Goal: Information Seeking & Learning: Check status

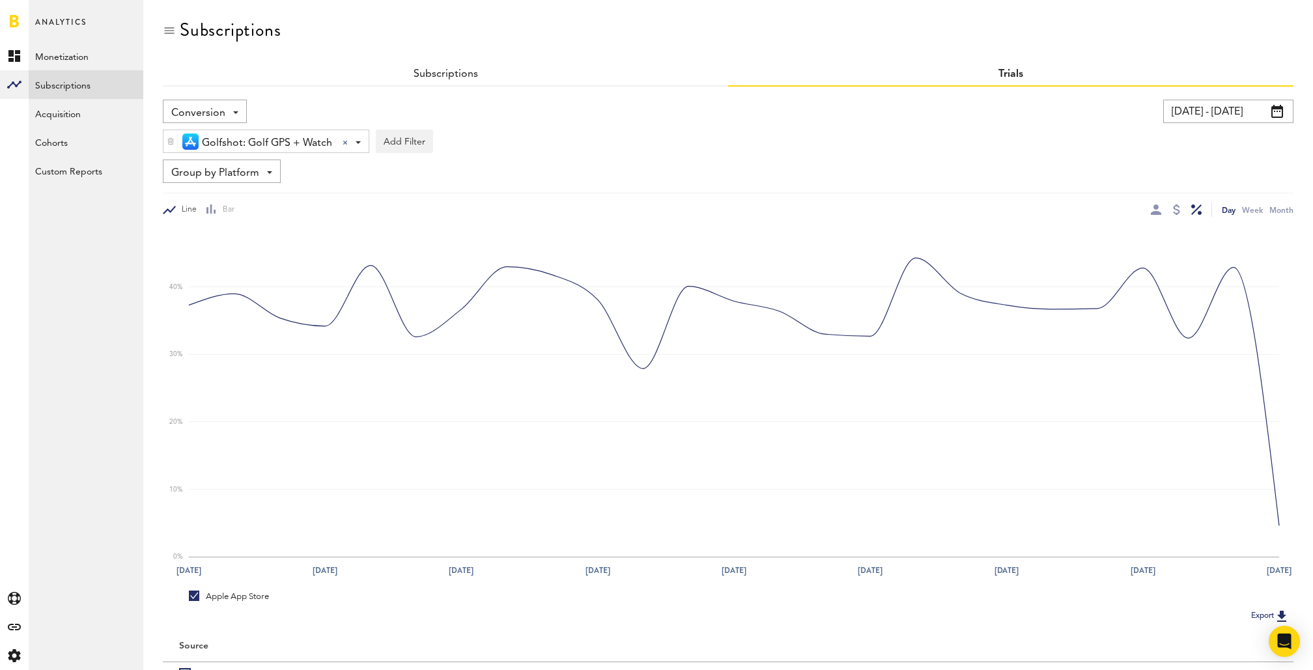
click at [1212, 115] on input "08/24/25 - 09/23/25" at bounding box center [1228, 111] width 130 height 23
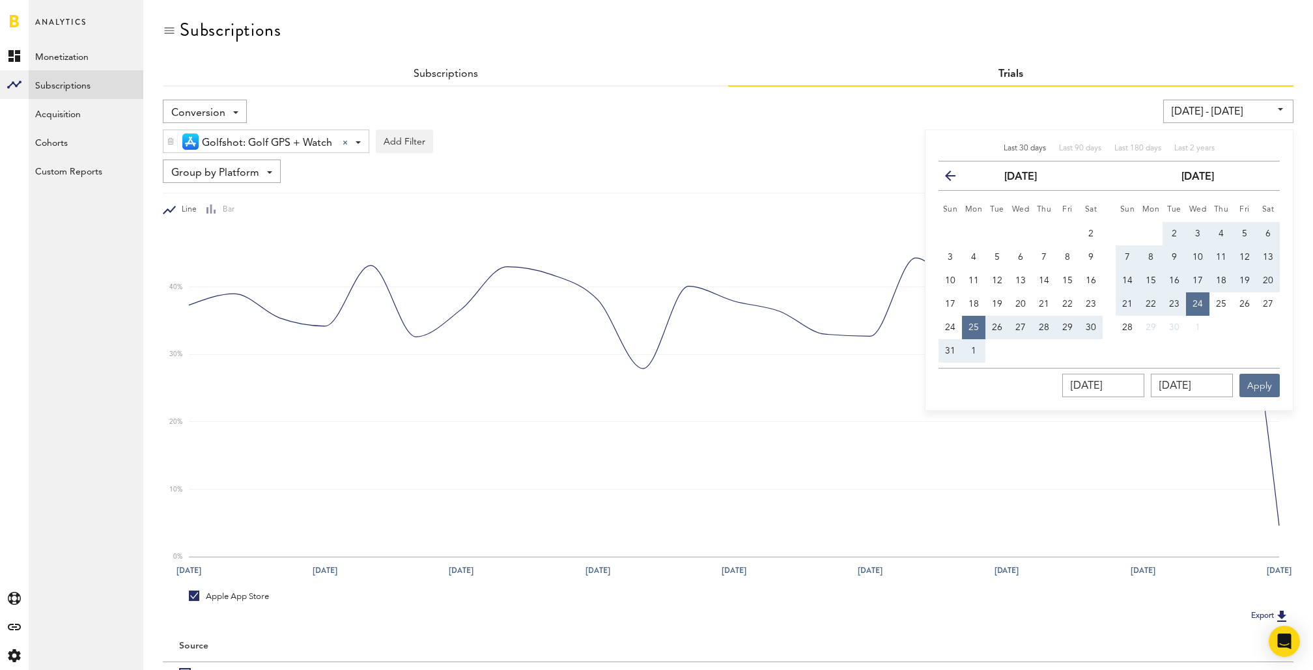
click at [1026, 147] on span "Last 30 days" at bounding box center [1025, 149] width 42 height 8
type input "08/29/25 - 09/27/25"
type input "[DATE]"
type input "09/27/2025"
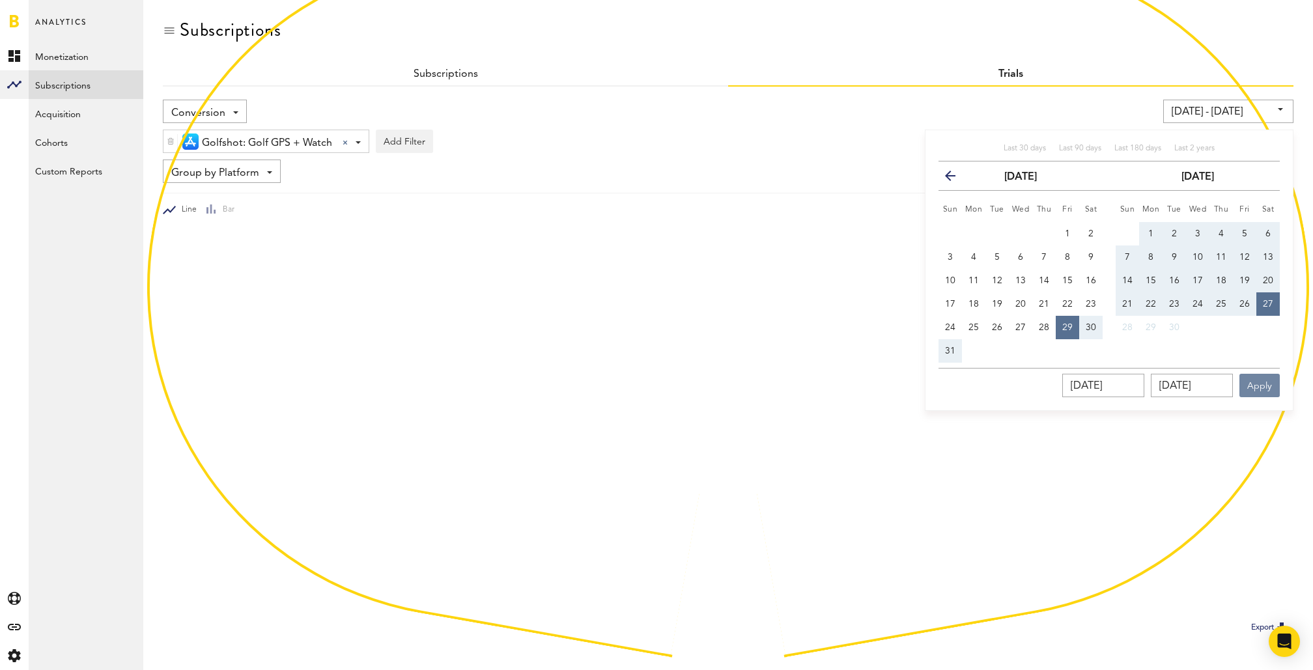
click at [1261, 383] on button "Apply" at bounding box center [1260, 385] width 40 height 23
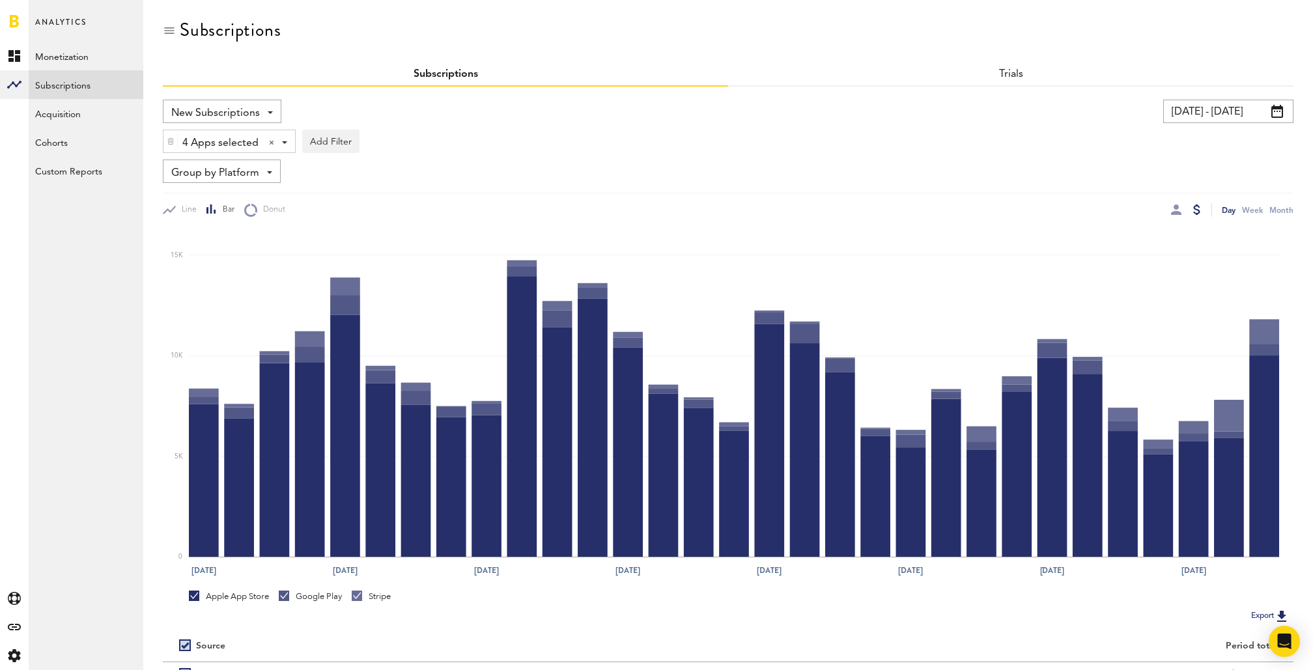
click at [1247, 109] on input "08/27/25 - 09/26/25" at bounding box center [1228, 111] width 130 height 23
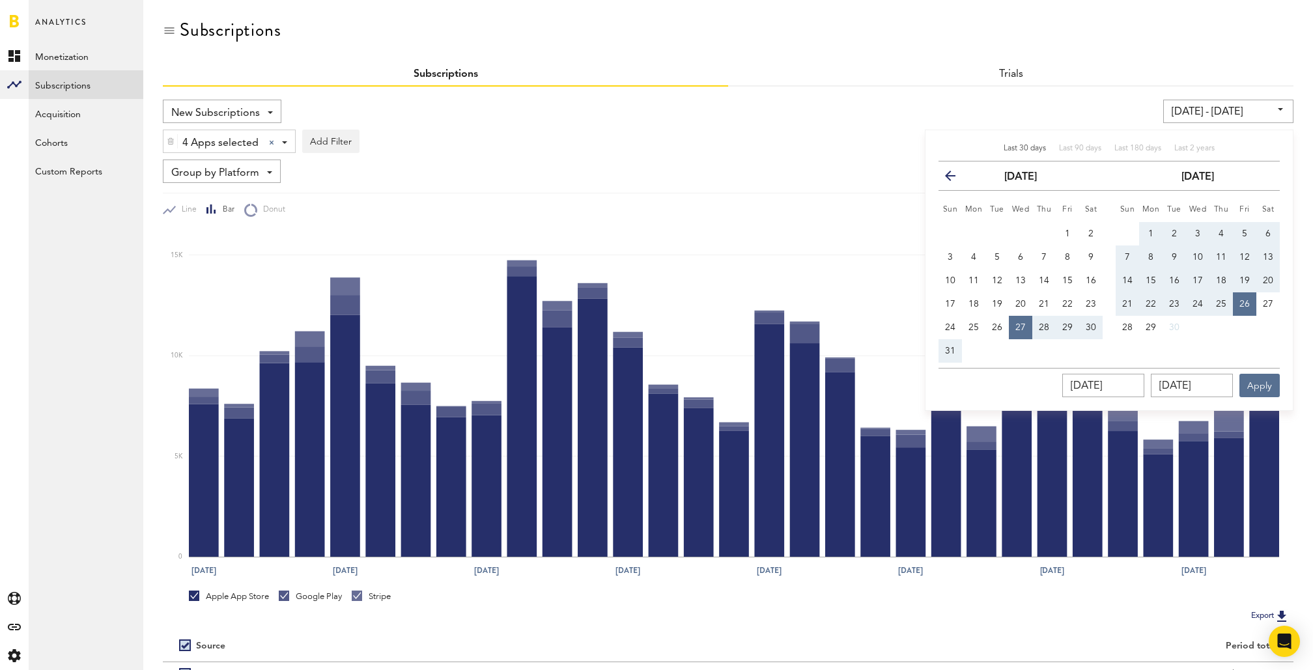
click at [1015, 145] on span "Last 30 days" at bounding box center [1025, 149] width 42 height 8
type input "[DATE] - [DATE]"
type input "[DATE]"
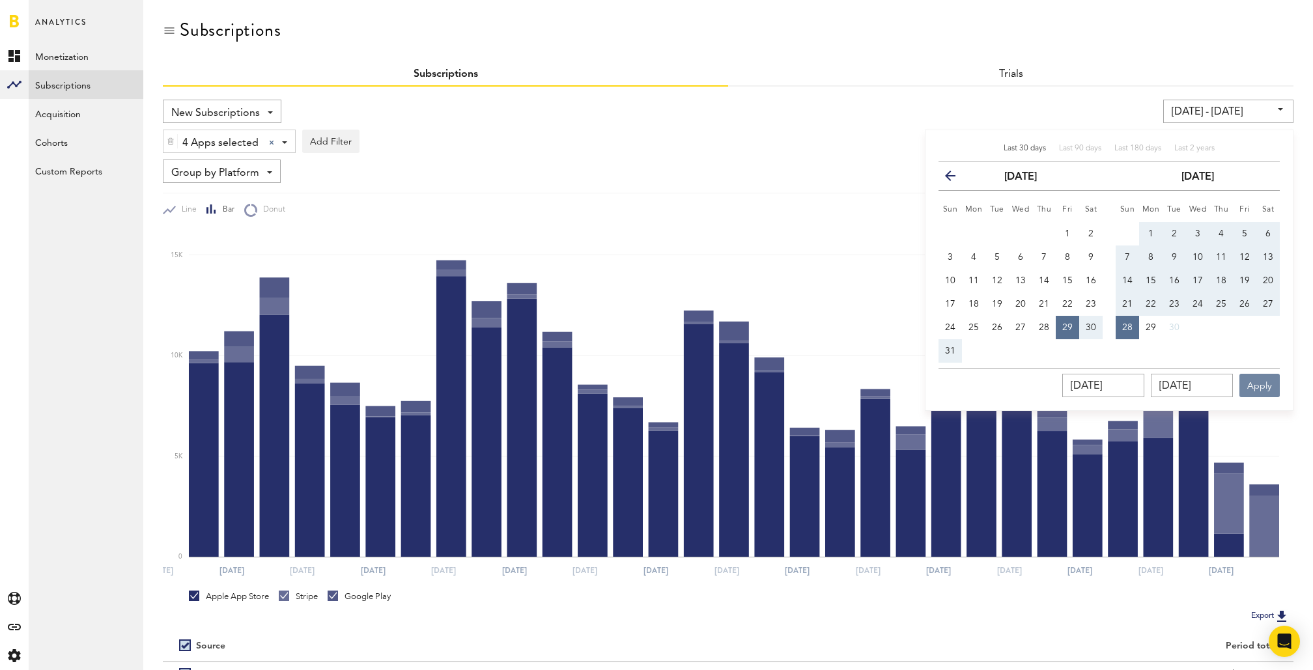
click at [1258, 386] on button "Apply" at bounding box center [1260, 385] width 40 height 23
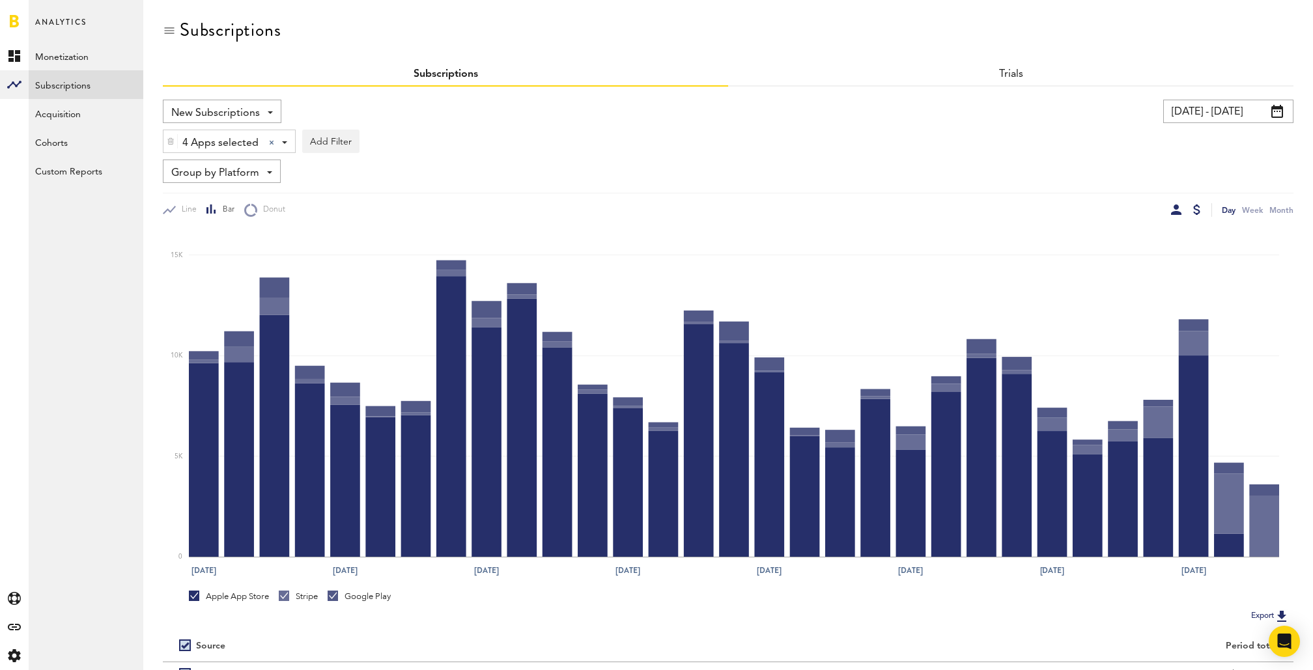
click at [1176, 207] on div at bounding box center [1176, 210] width 10 height 10
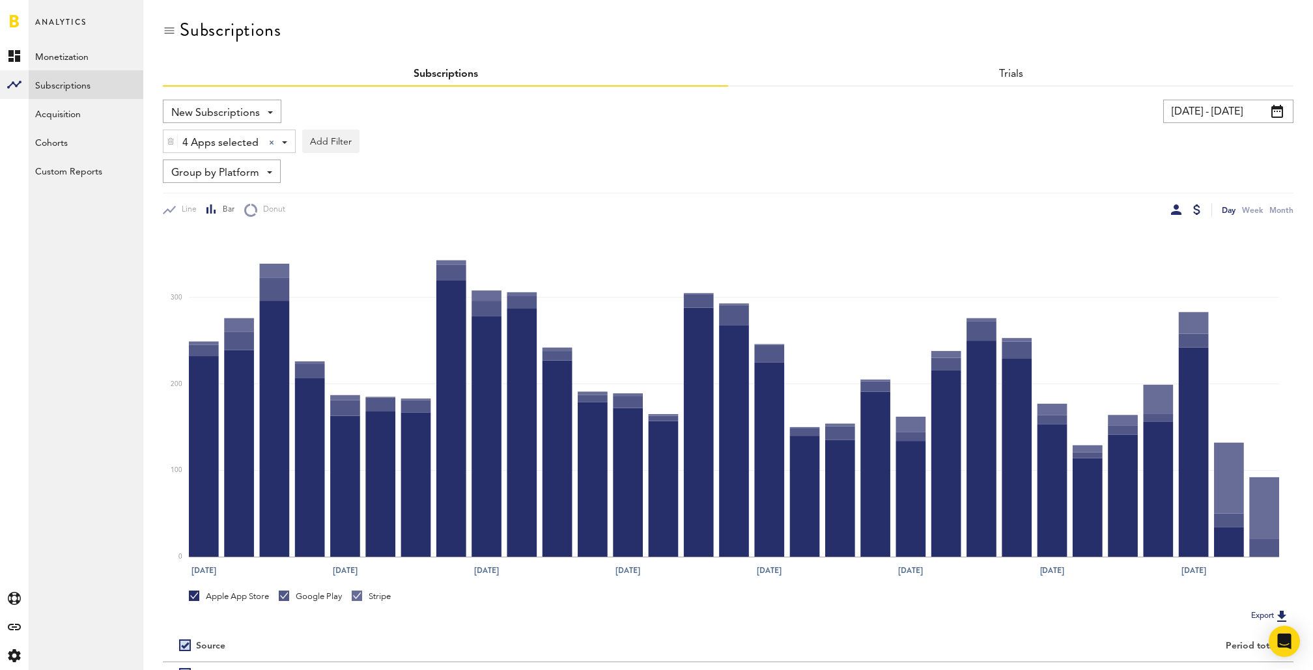
click at [1200, 210] on div at bounding box center [1196, 210] width 7 height 10
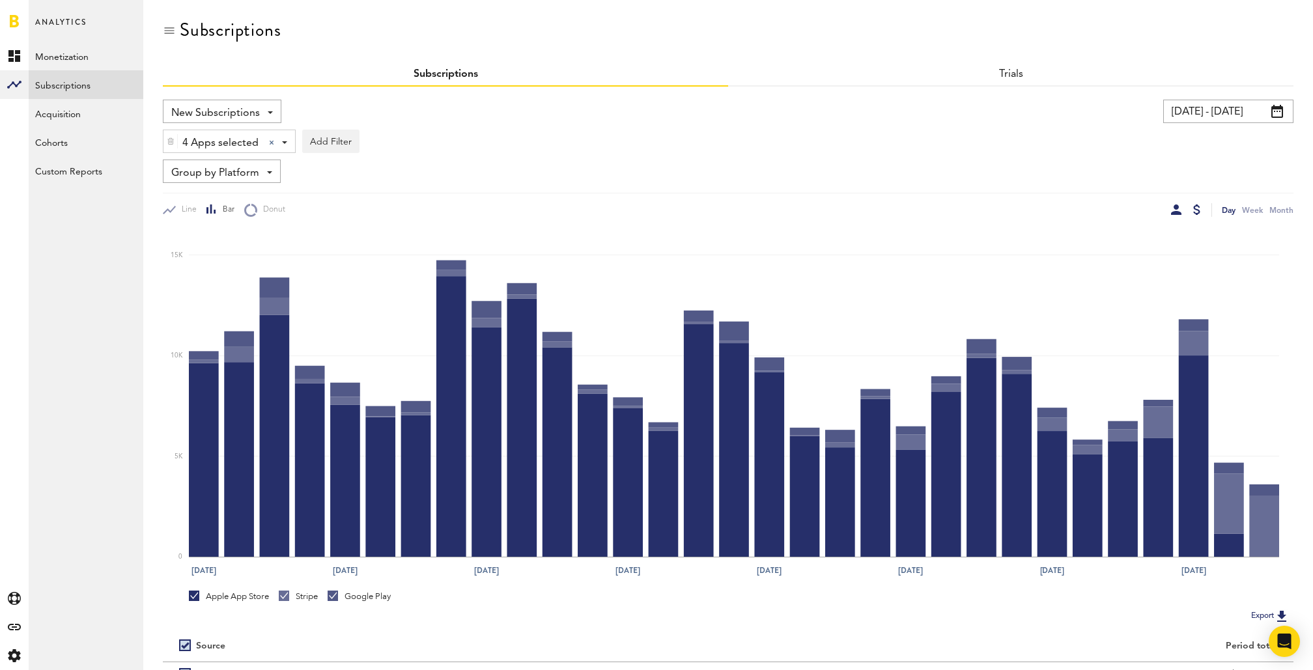
click at [1174, 205] on div at bounding box center [1176, 210] width 10 height 10
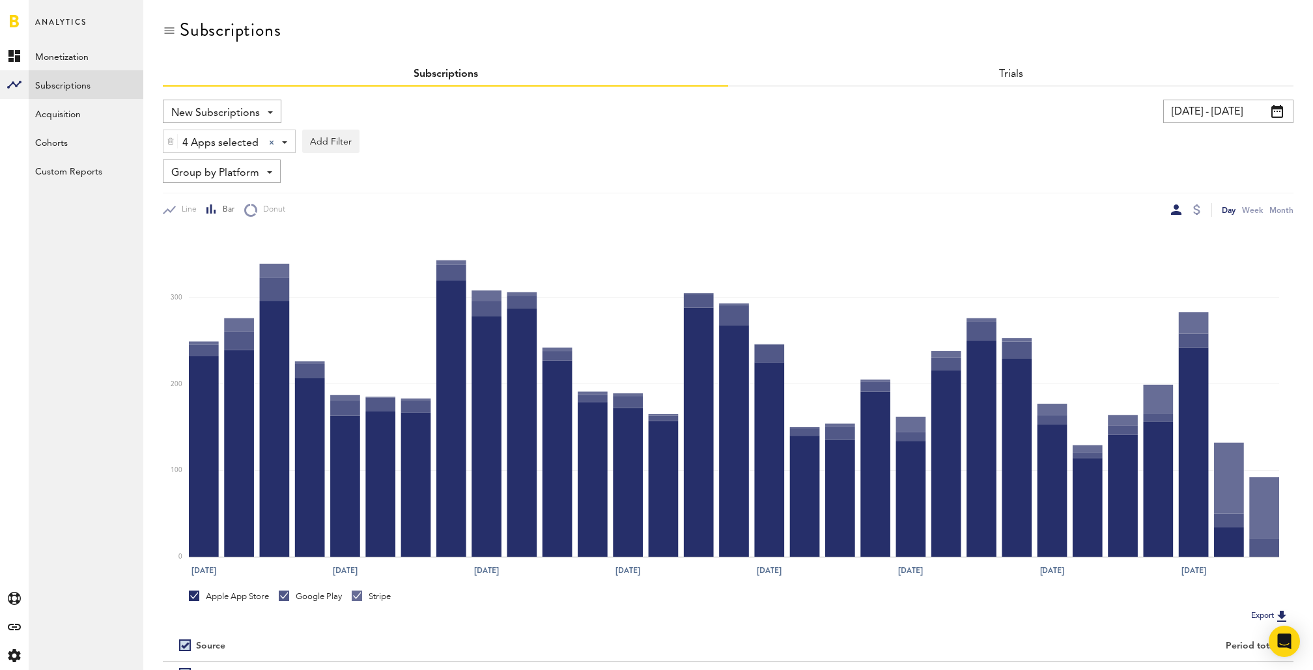
click at [249, 182] on span "Group by Platform" at bounding box center [215, 173] width 88 height 22
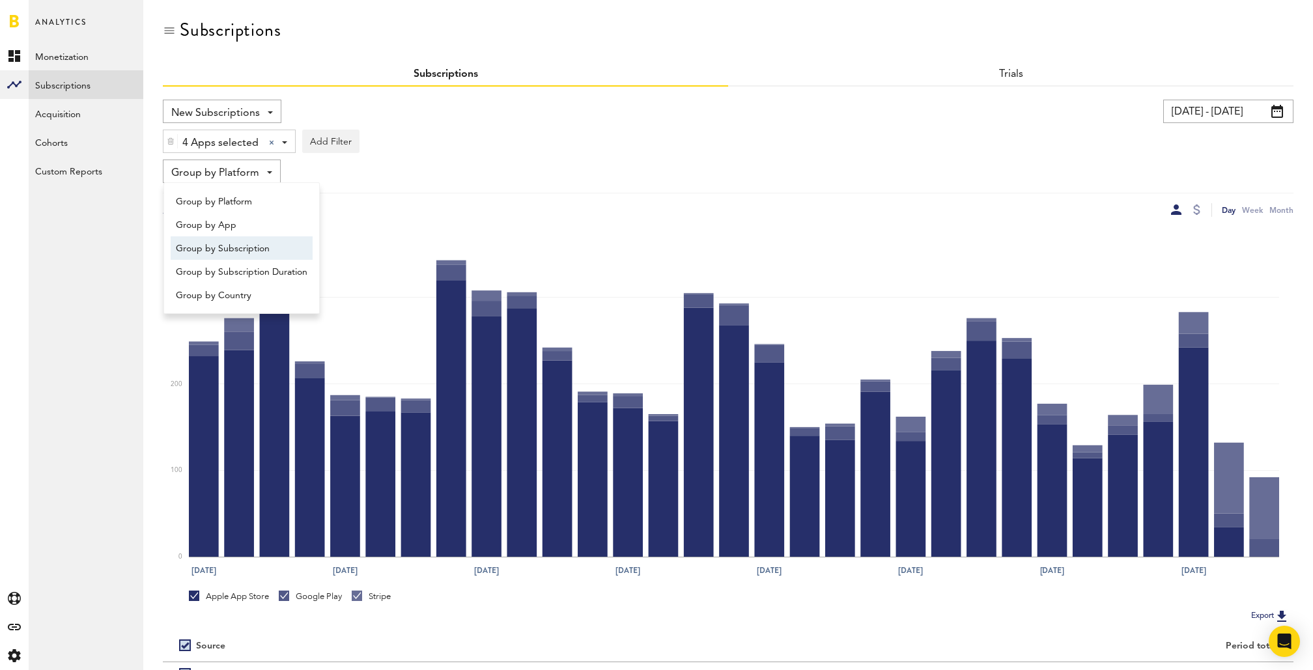
click at [253, 247] on span "Group by Subscription" at bounding box center [242, 249] width 132 height 22
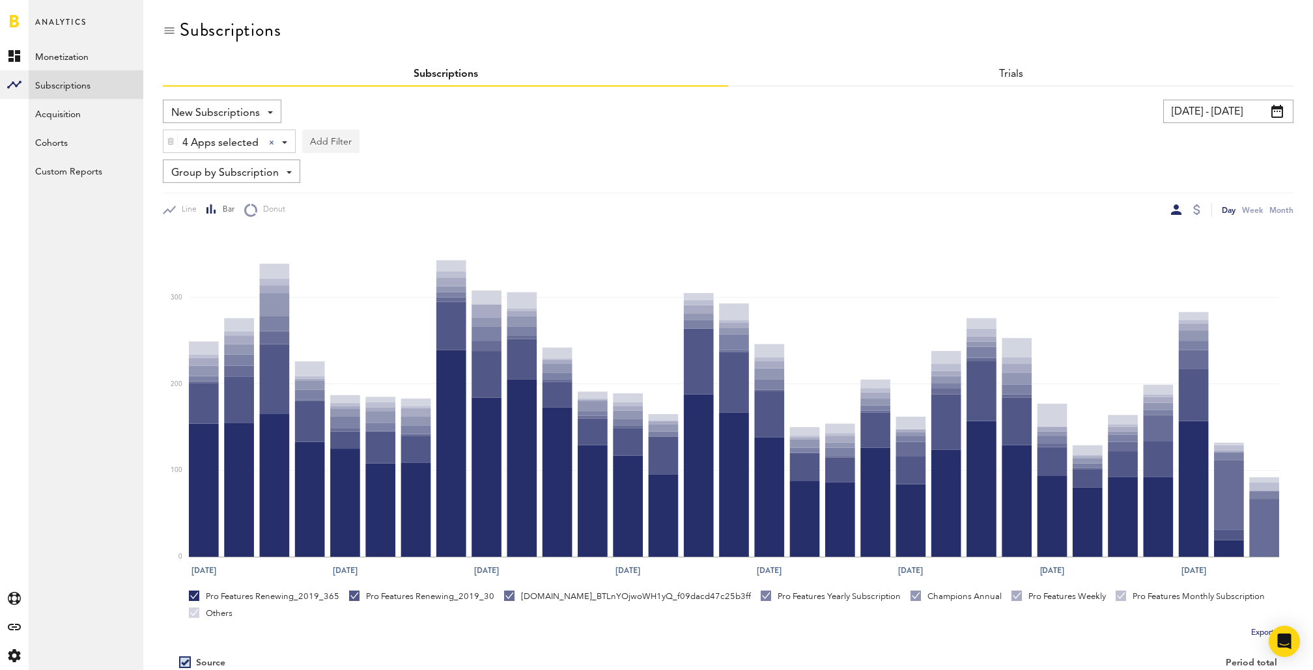
click at [319, 139] on button "Add Filter" at bounding box center [330, 141] width 57 height 23
click at [361, 242] on li "Subscription durations" at bounding box center [362, 245] width 106 height 23
click at [643, 117] on div "New Subscriptions Revenue MRR Actives Trial Status Billing Retries New Subscrip…" at bounding box center [443, 111] width 560 height 23
click at [404, 151] on div "Subscription durations" at bounding box center [379, 143] width 115 height 22
click at [388, 220] on span "1 year" at bounding box center [365, 220] width 100 height 22
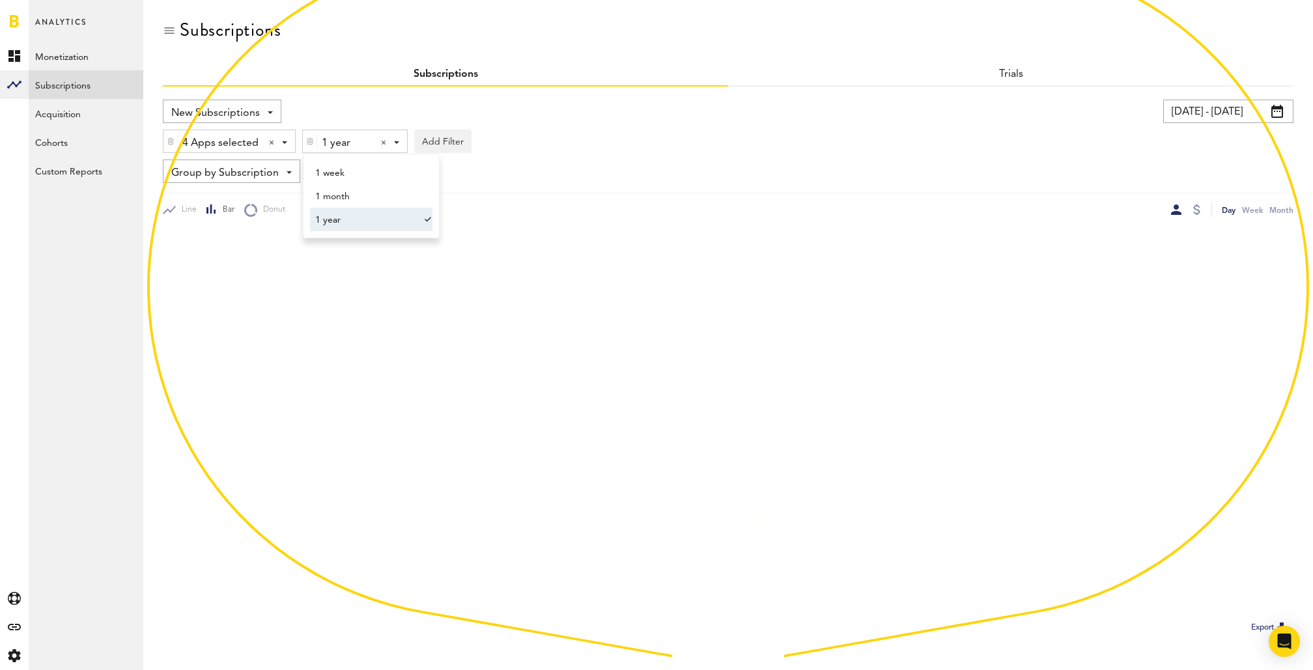
click at [673, 169] on div "Group by Subscription Group by Platform Group by App Group by Subscription Grou…" at bounding box center [728, 171] width 1131 height 23
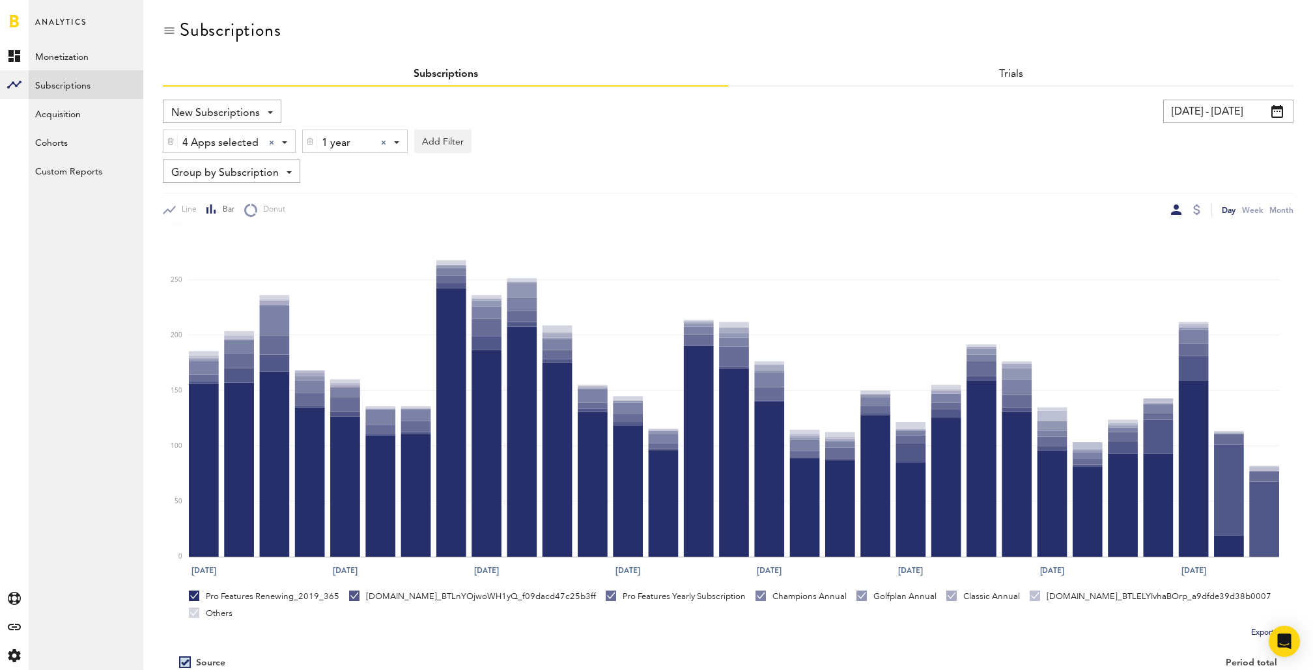
scroll to position [177, 0]
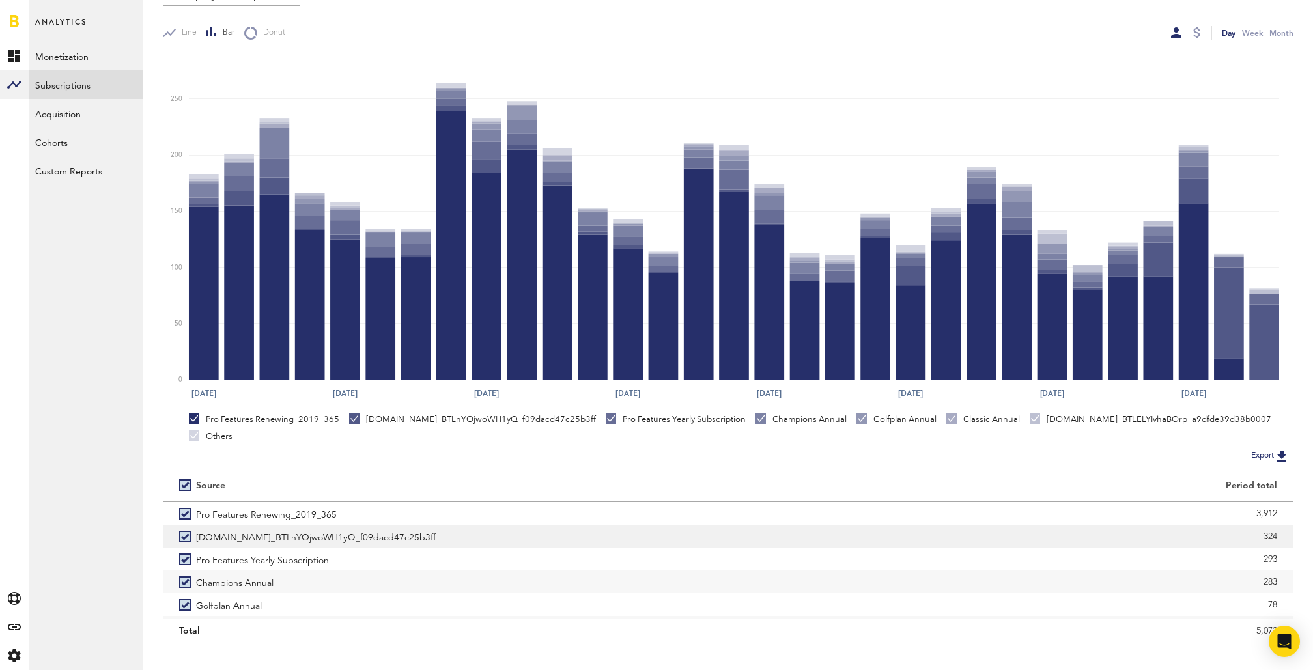
click at [180, 525] on label "[DOMAIN_NAME]_BTLnYOjwoWH1yQ_f09dacd47c25b3ff" at bounding box center [445, 536] width 533 height 23
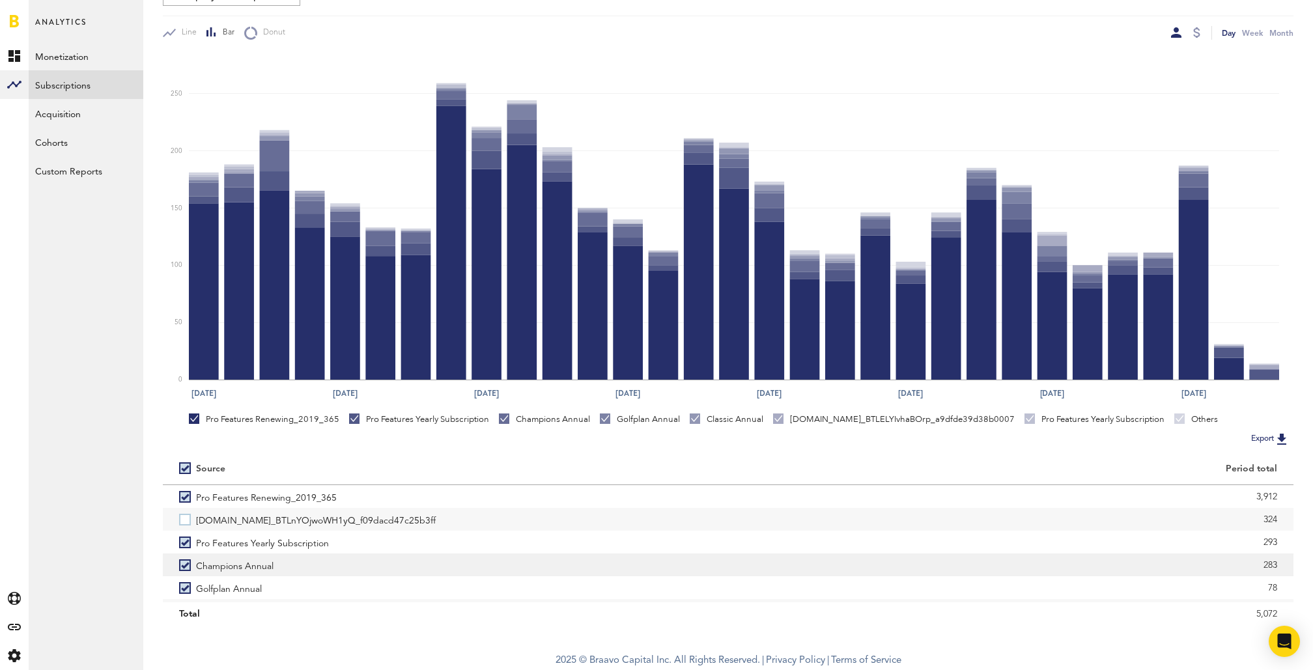
click at [188, 567] on label "Champions Annual" at bounding box center [445, 565] width 533 height 23
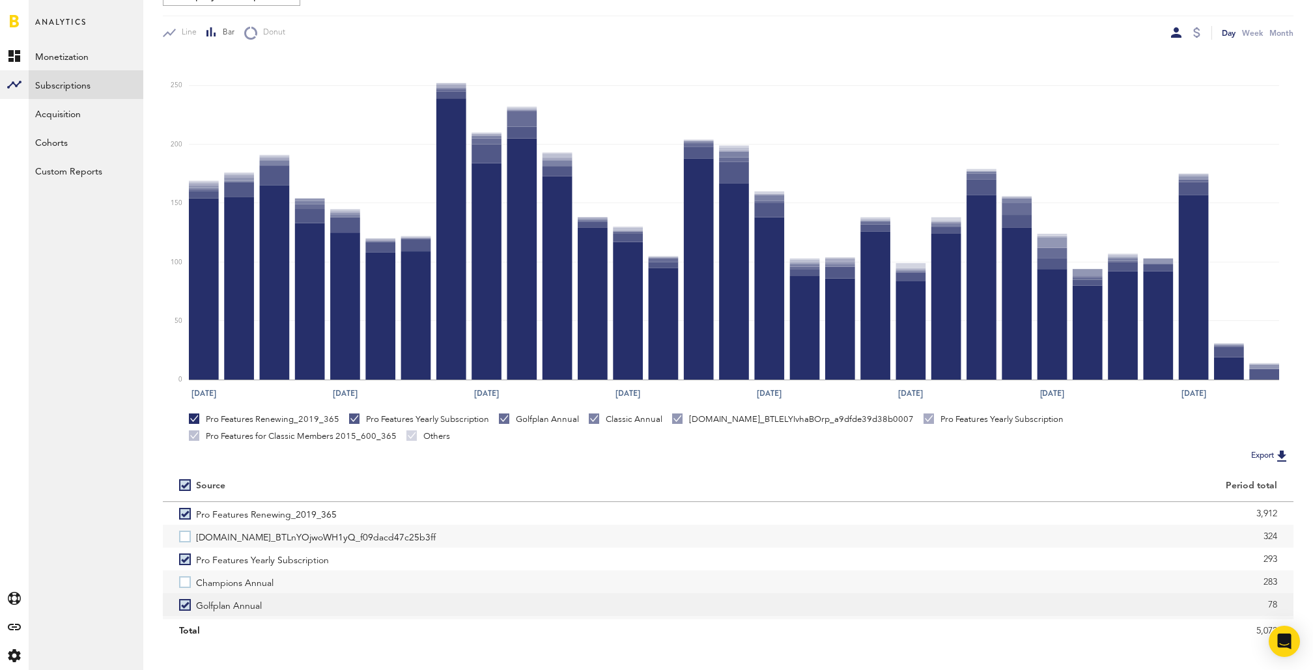
click at [184, 599] on label "Golfplan Annual" at bounding box center [445, 604] width 533 height 23
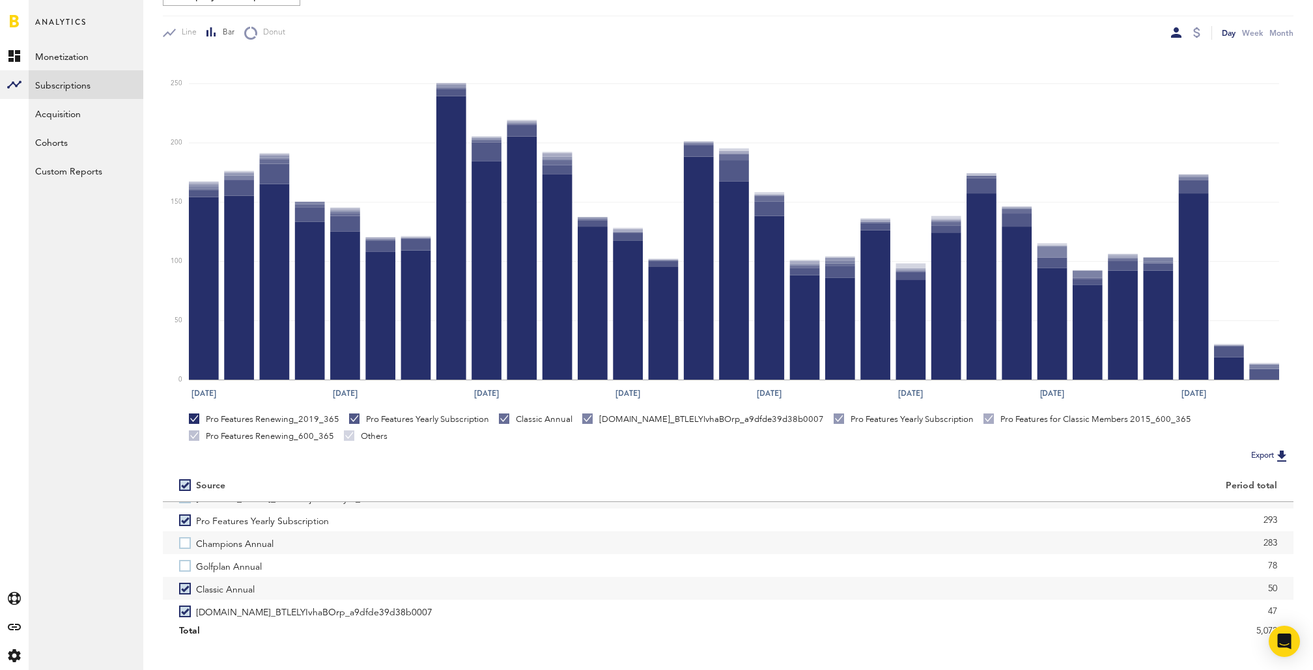
scroll to position [46, 0]
click at [184, 599] on label "[DOMAIN_NAME]_BTLELYIvhaBOrp_a9dfde39d38b0007" at bounding box center [445, 604] width 533 height 23
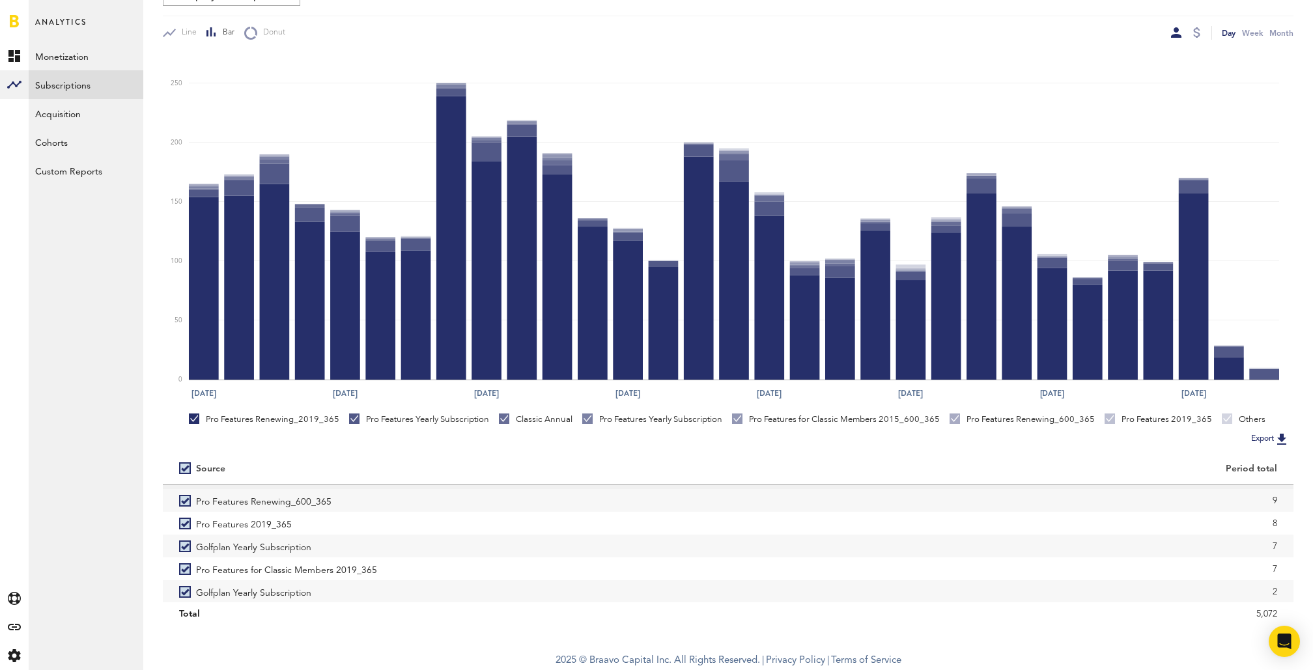
scroll to position [203, 0]
click at [182, 541] on label "Golfplan Yearly Subscription" at bounding box center [445, 544] width 533 height 23
click at [186, 586] on label "Golfplan Yearly Subscription" at bounding box center [445, 589] width 533 height 23
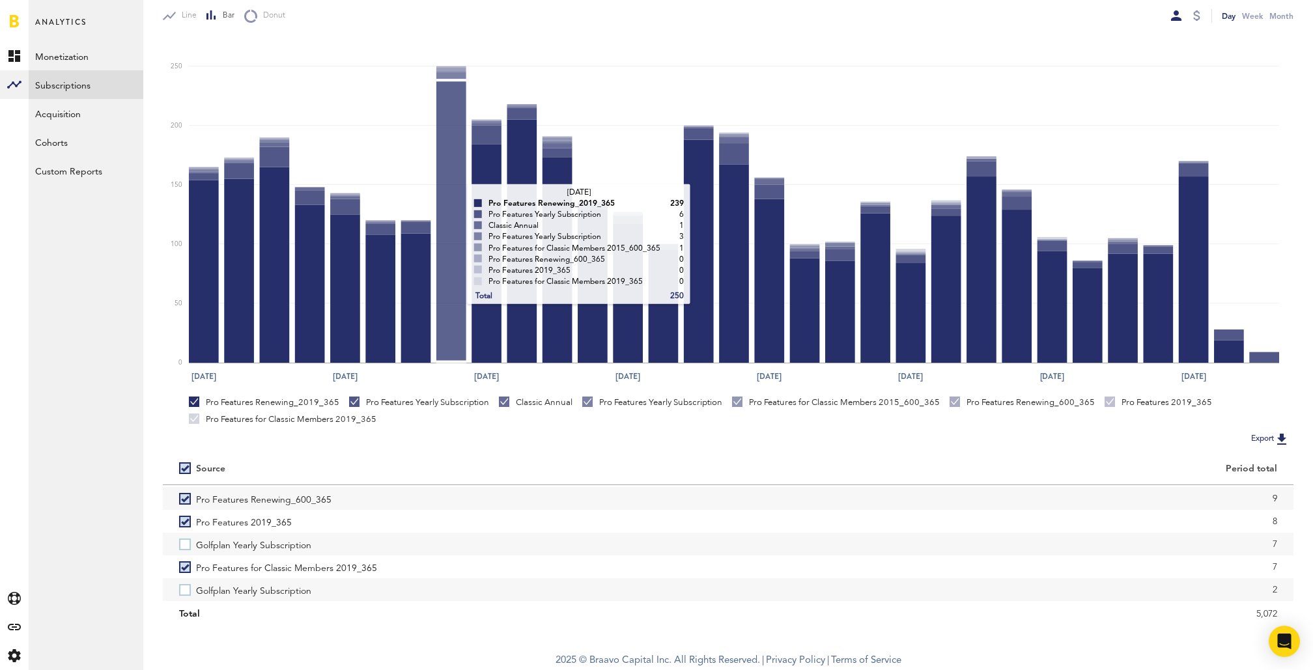
scroll to position [0, 0]
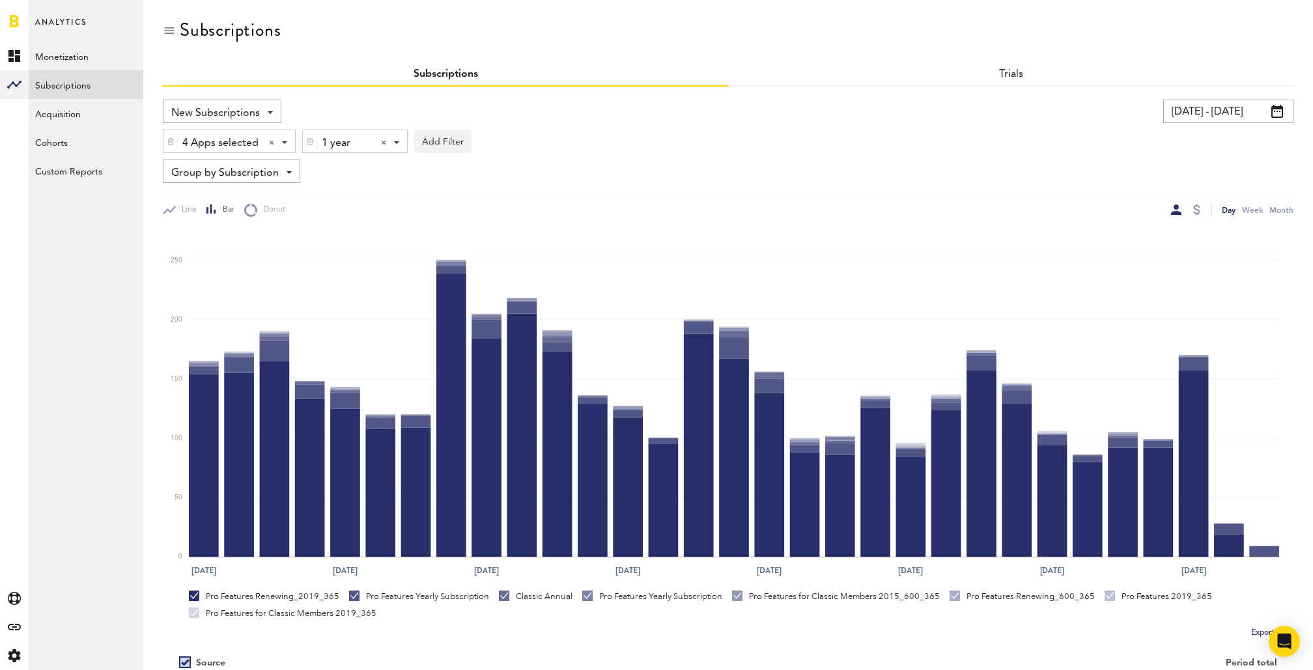
click at [378, 143] on div "1 year 1 year 1 week 1 month 1 year" at bounding box center [355, 141] width 104 height 23
click at [382, 142] on div at bounding box center [383, 142] width 5 height 5
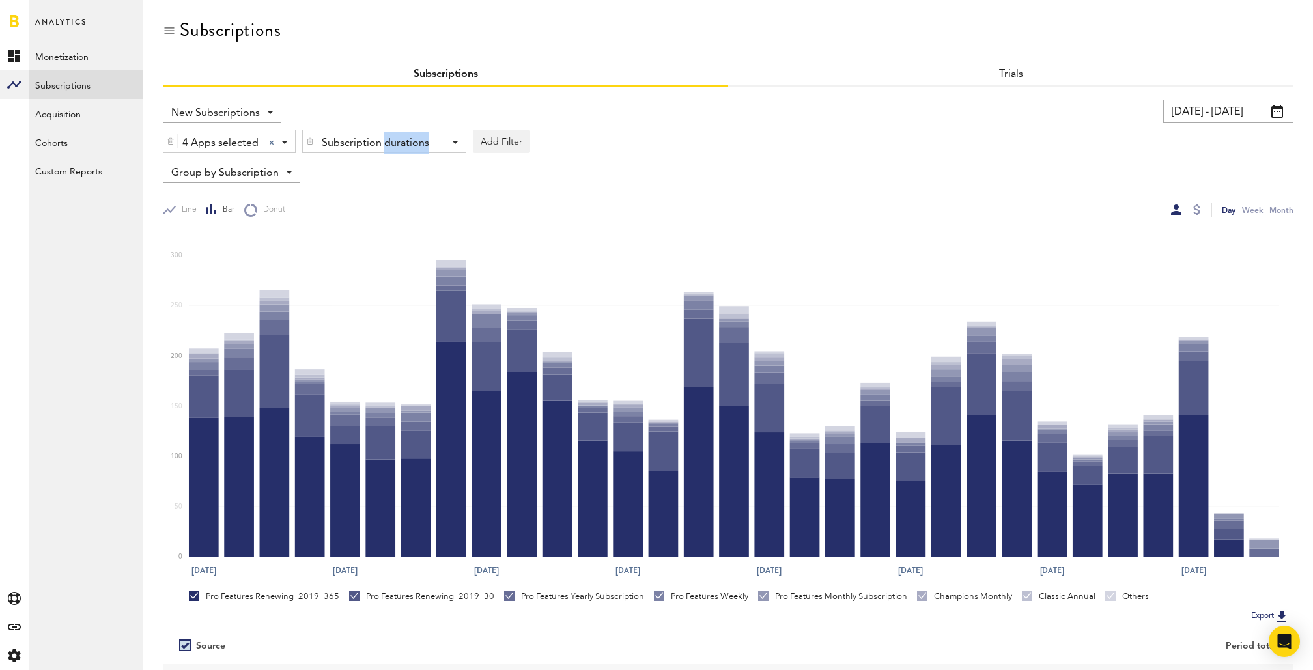
click at [382, 142] on div "Subscription durations" at bounding box center [379, 143] width 115 height 22
click at [375, 195] on span "1 month" at bounding box center [365, 197] width 100 height 22
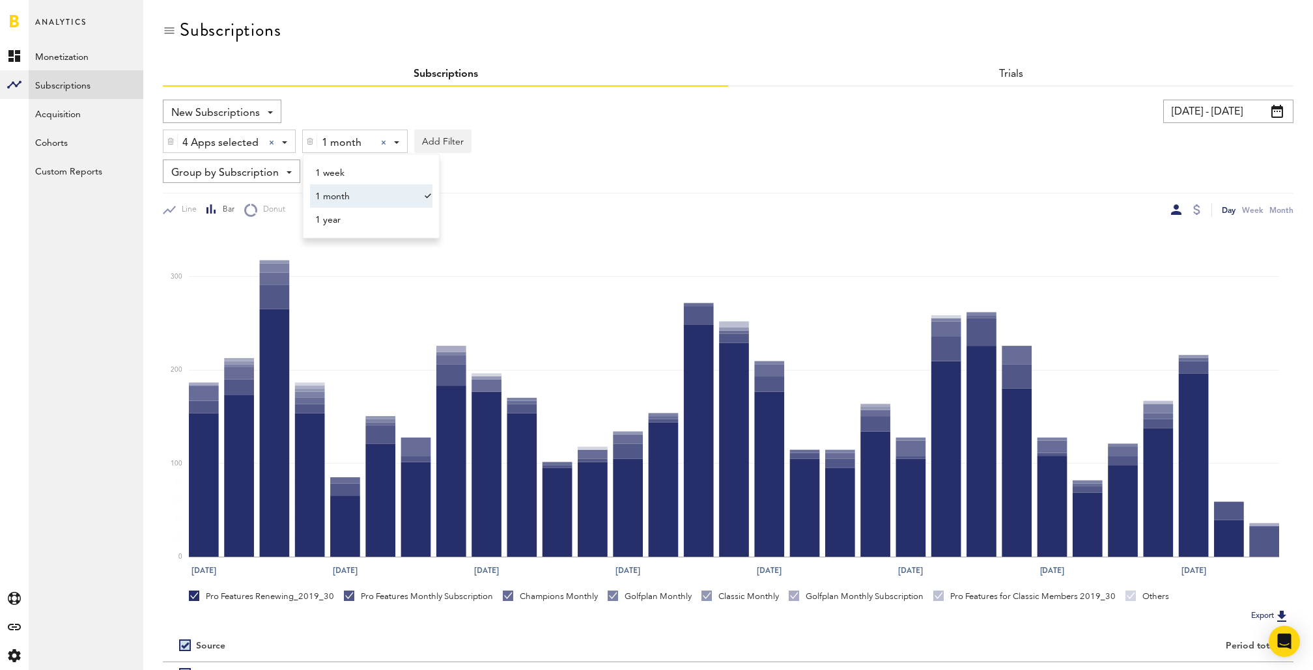
click at [672, 187] on div "New Subscriptions Revenue MRR Actives Trial Status Billing Retries New Subscrip…" at bounding box center [728, 158] width 1131 height 117
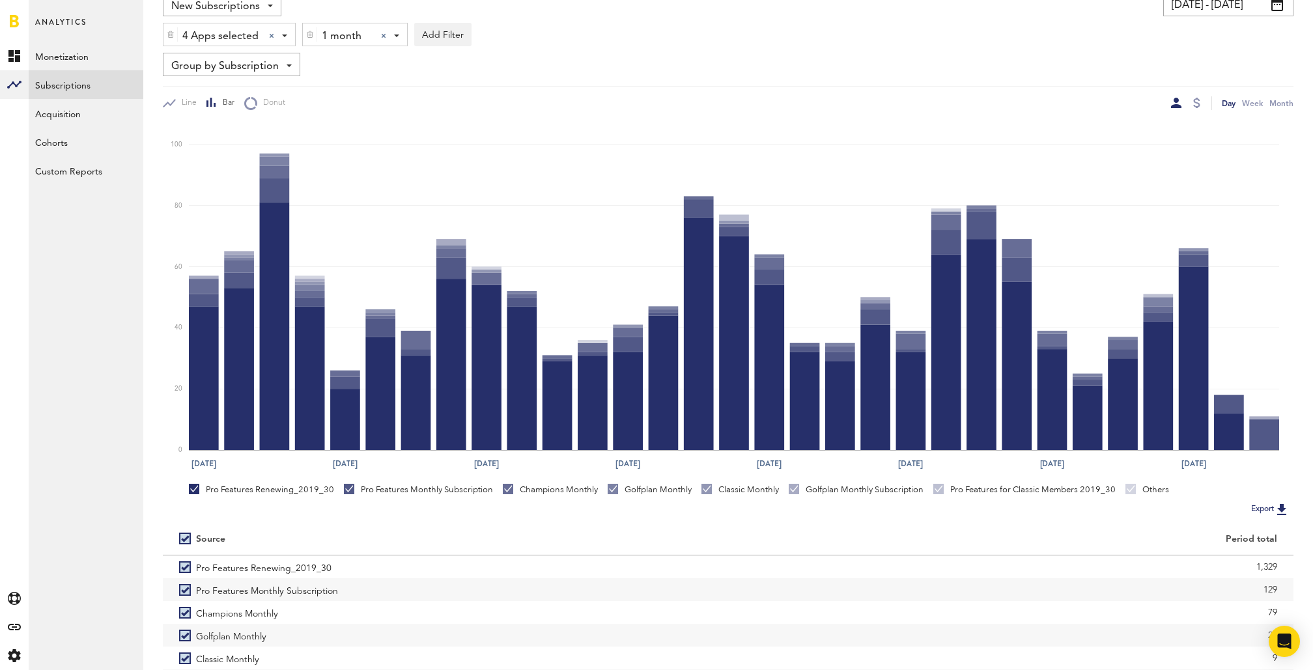
scroll to position [177, 0]
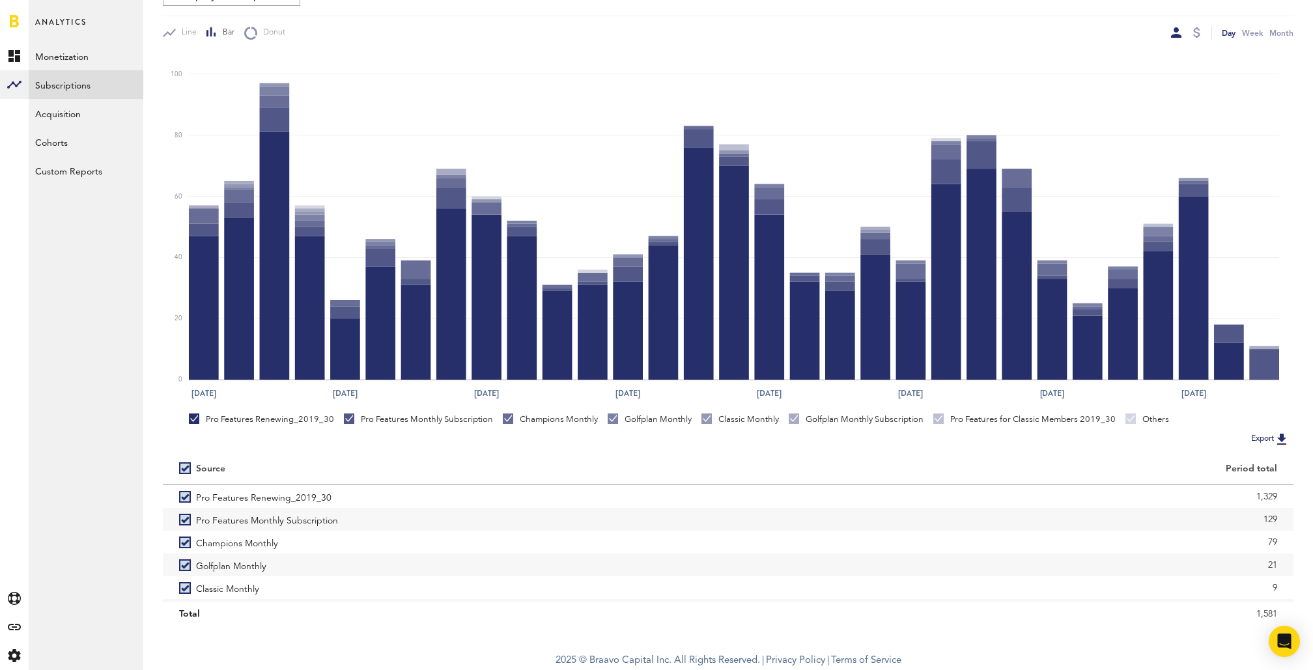
click at [186, 468] on label at bounding box center [187, 468] width 17 height 0
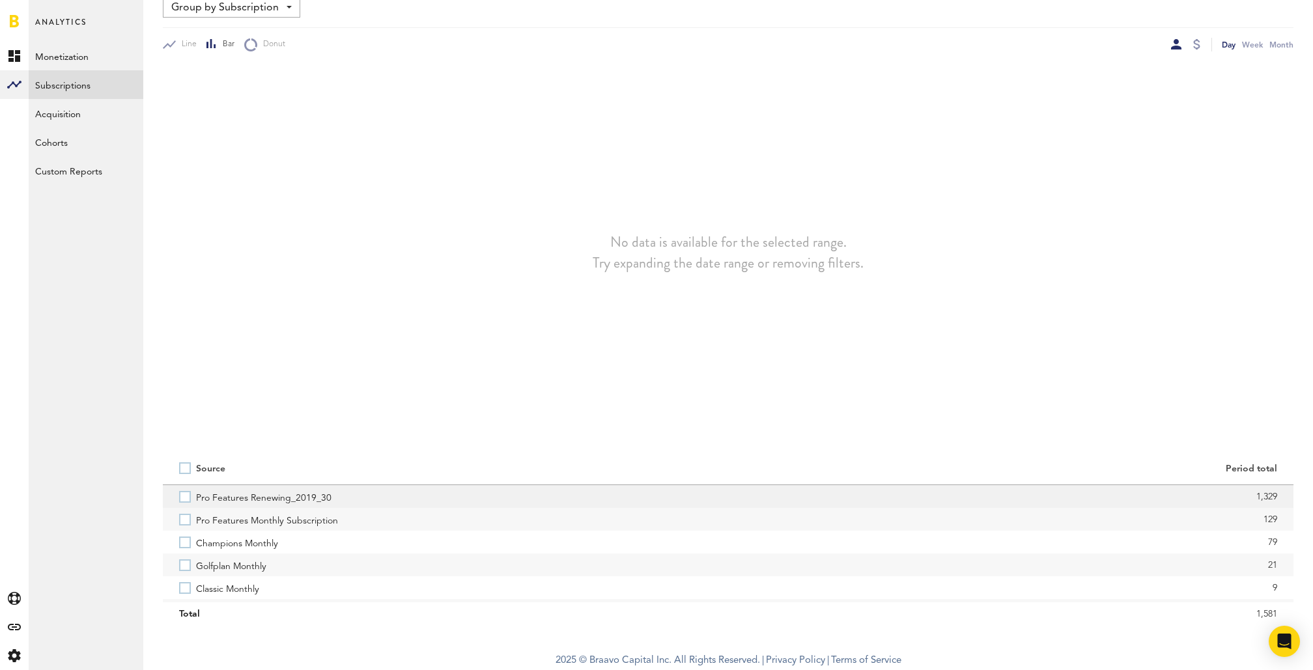
click at [186, 496] on label "Pro Features Renewing_2019_30" at bounding box center [445, 496] width 533 height 23
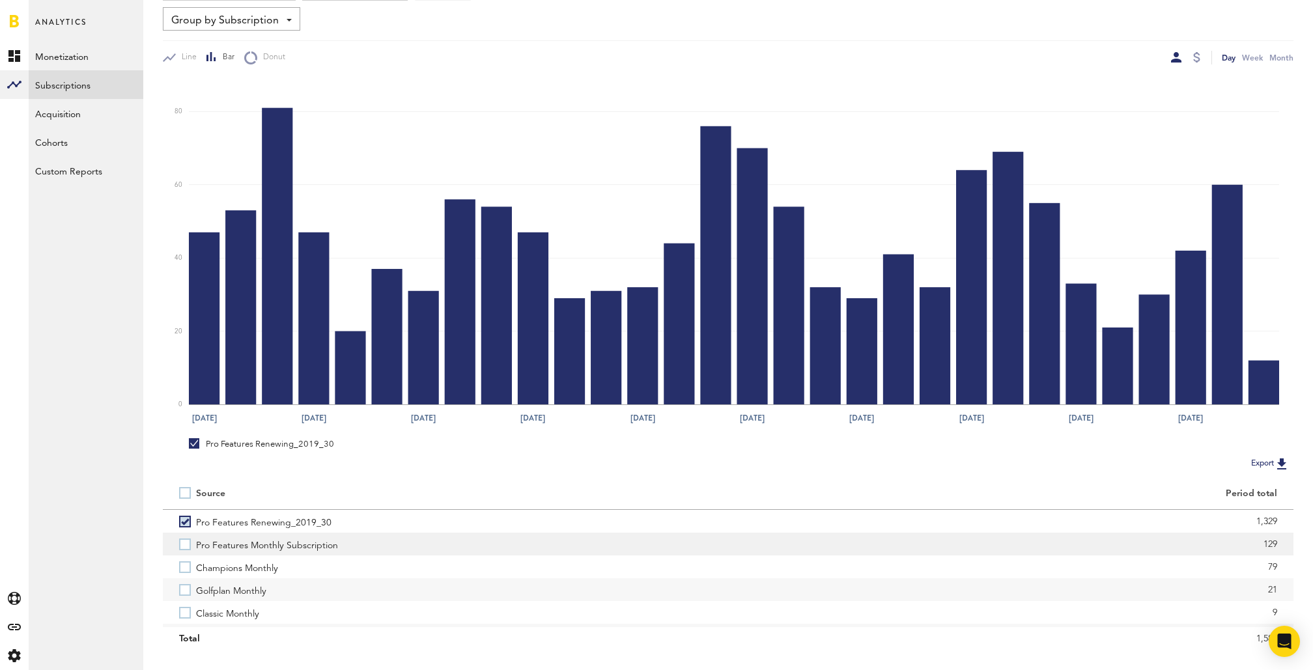
click at [187, 545] on label "Pro Features Monthly Subscription" at bounding box center [445, 544] width 533 height 23
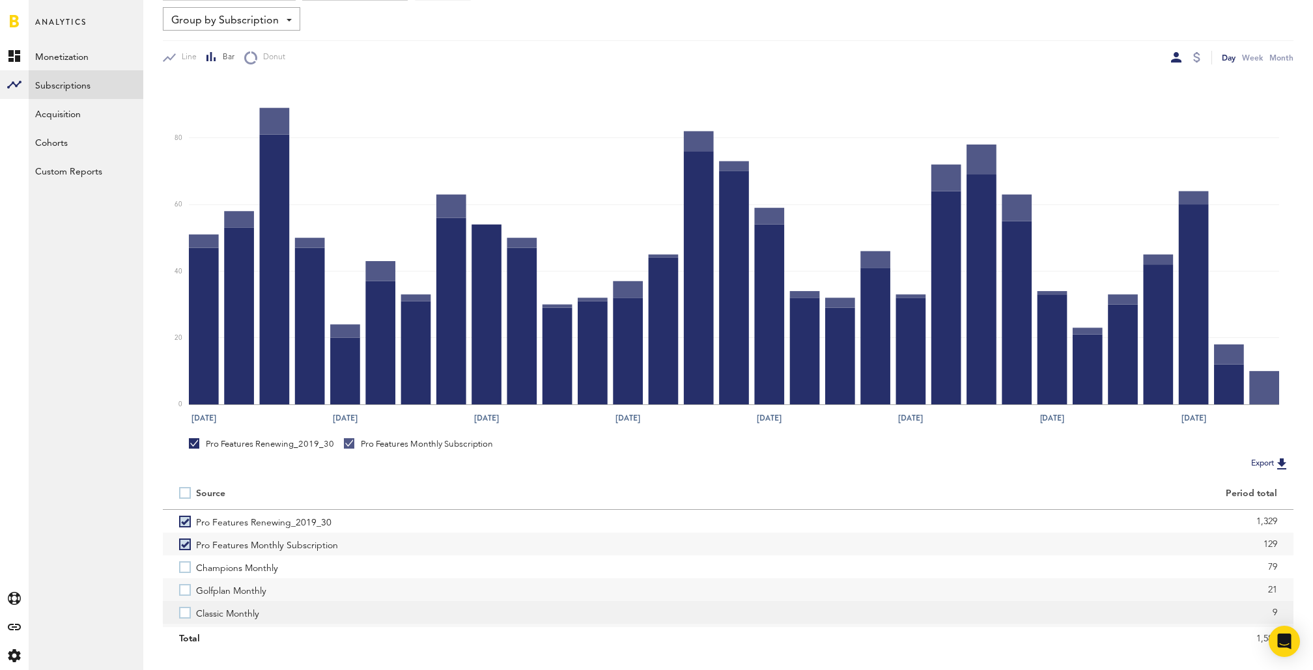
click at [184, 615] on label "Classic Monthly" at bounding box center [445, 612] width 533 height 23
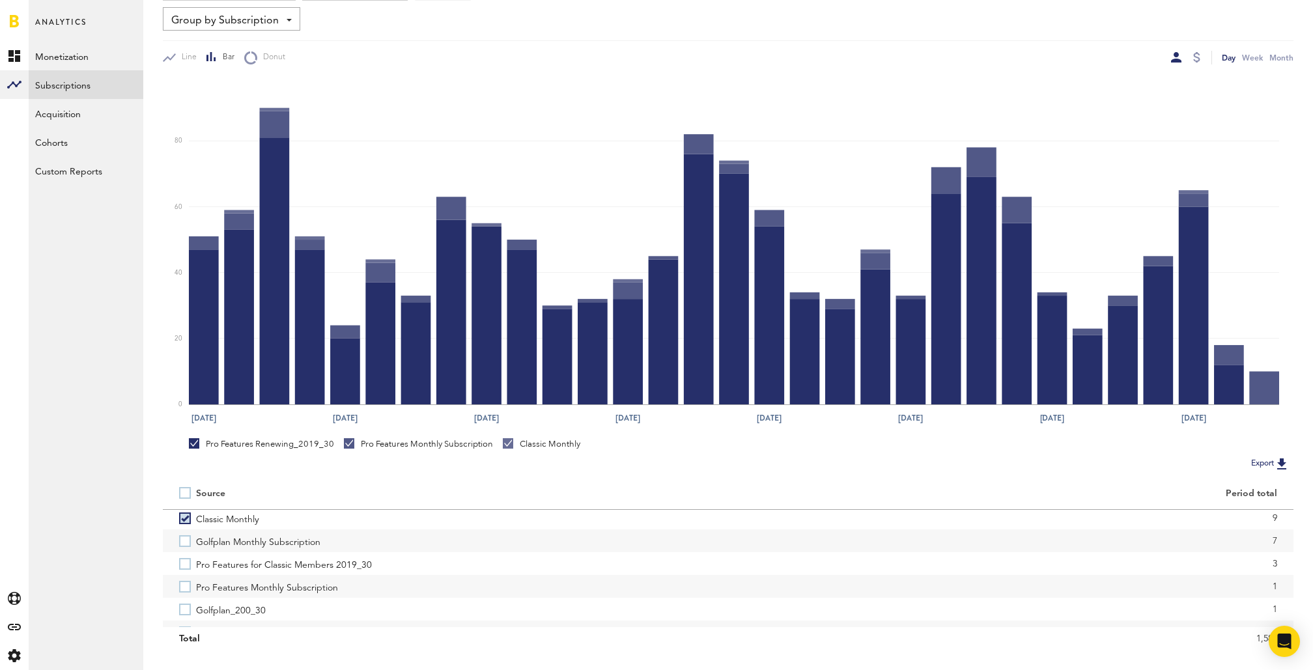
scroll to position [95, 0]
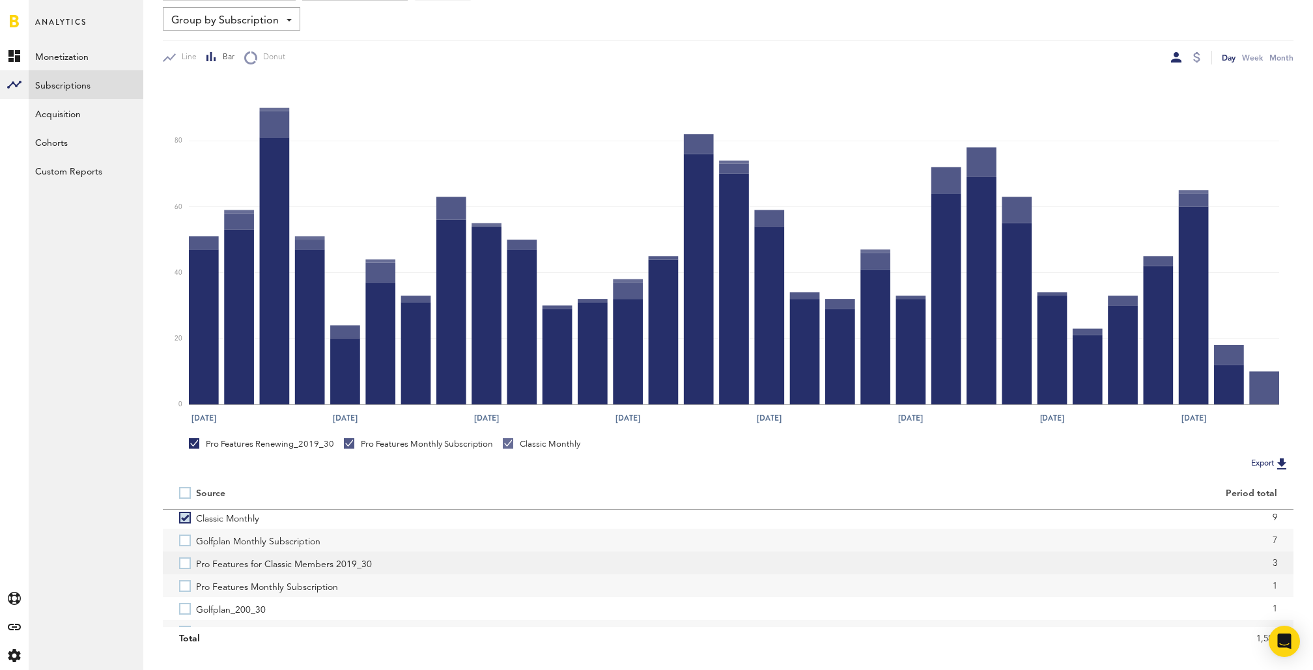
click at [180, 562] on label "Pro Features for Classic Members 2019_30" at bounding box center [445, 563] width 533 height 23
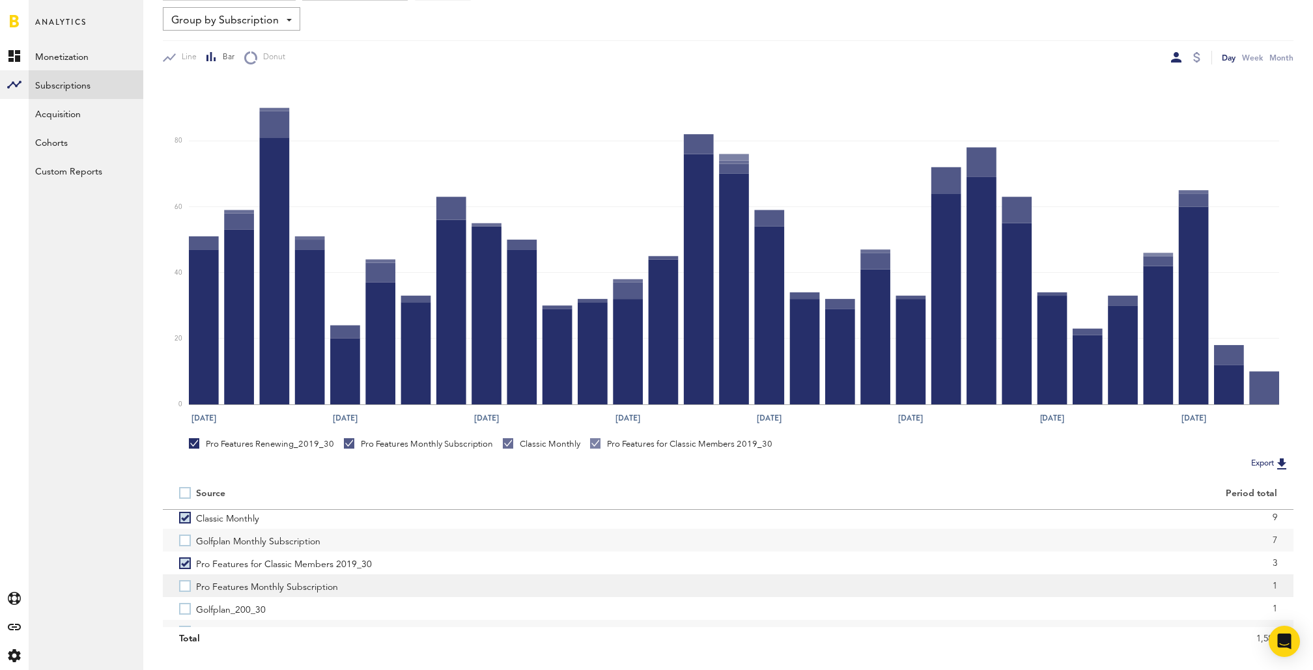
click at [185, 588] on label "Pro Features Monthly Subscription" at bounding box center [445, 585] width 533 height 23
click at [185, 588] on label "Pro Features for Classic Members 2015_200_30" at bounding box center [445, 591] width 533 height 23
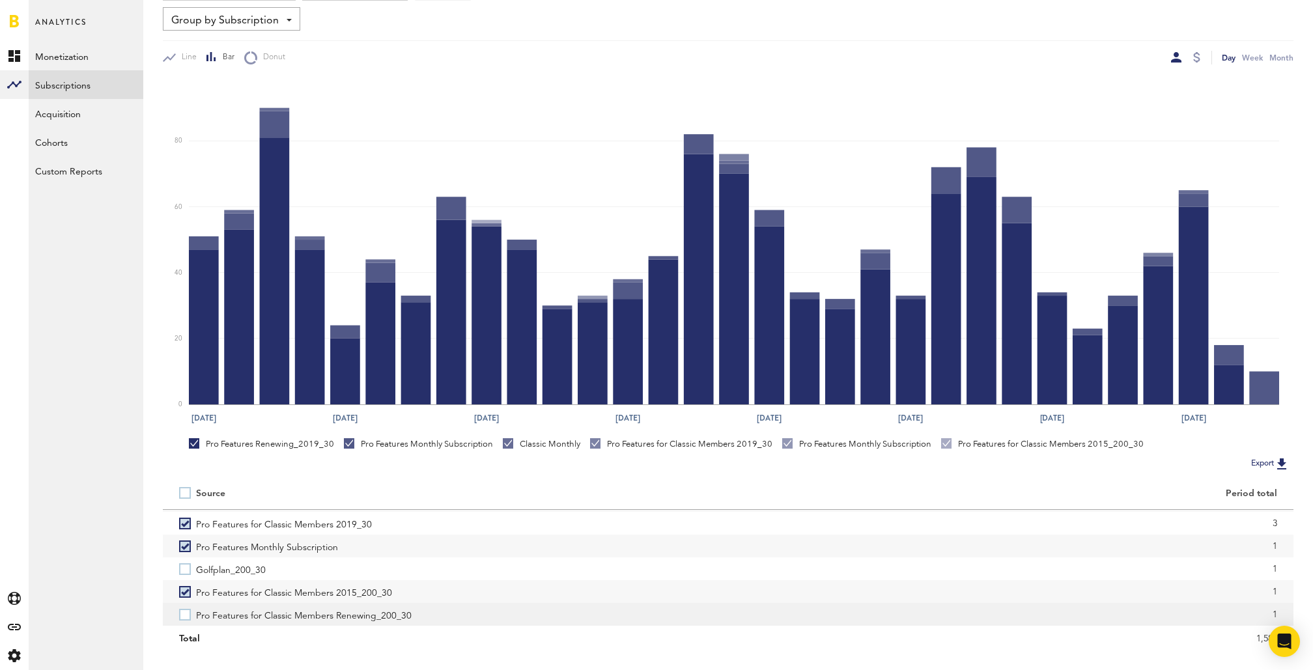
click at [184, 614] on label "Pro Features for Classic Members Renewing_200_30" at bounding box center [445, 614] width 533 height 23
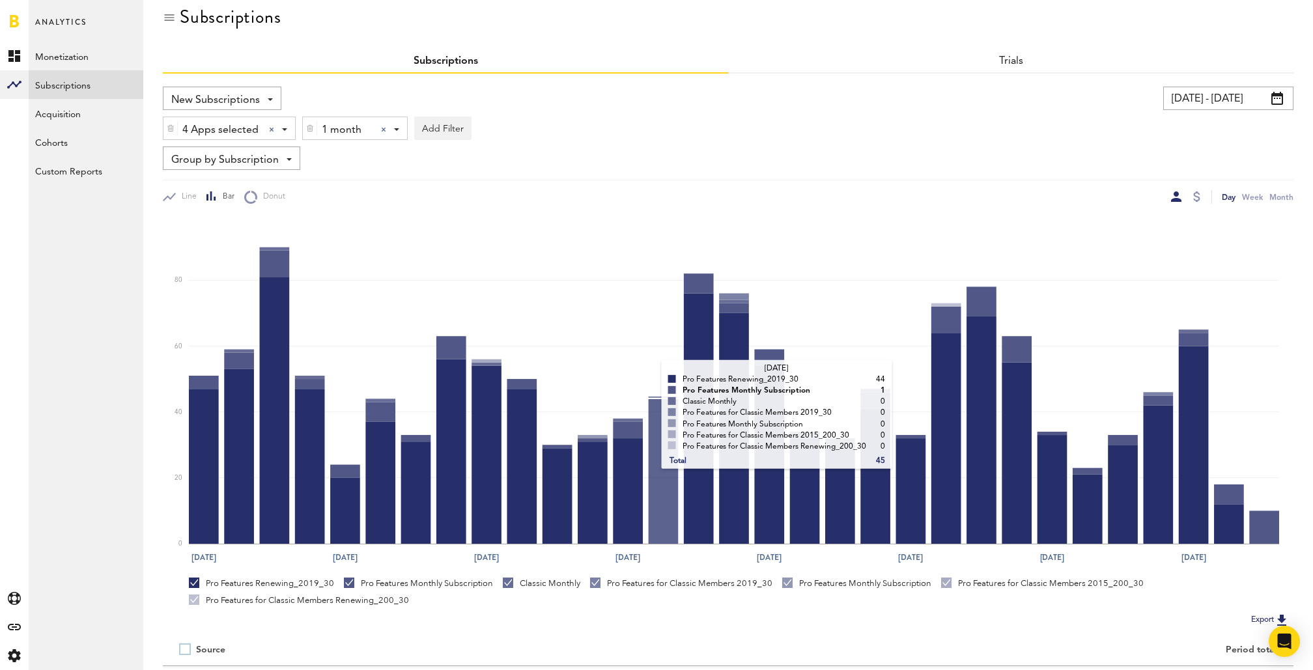
scroll to position [0, 0]
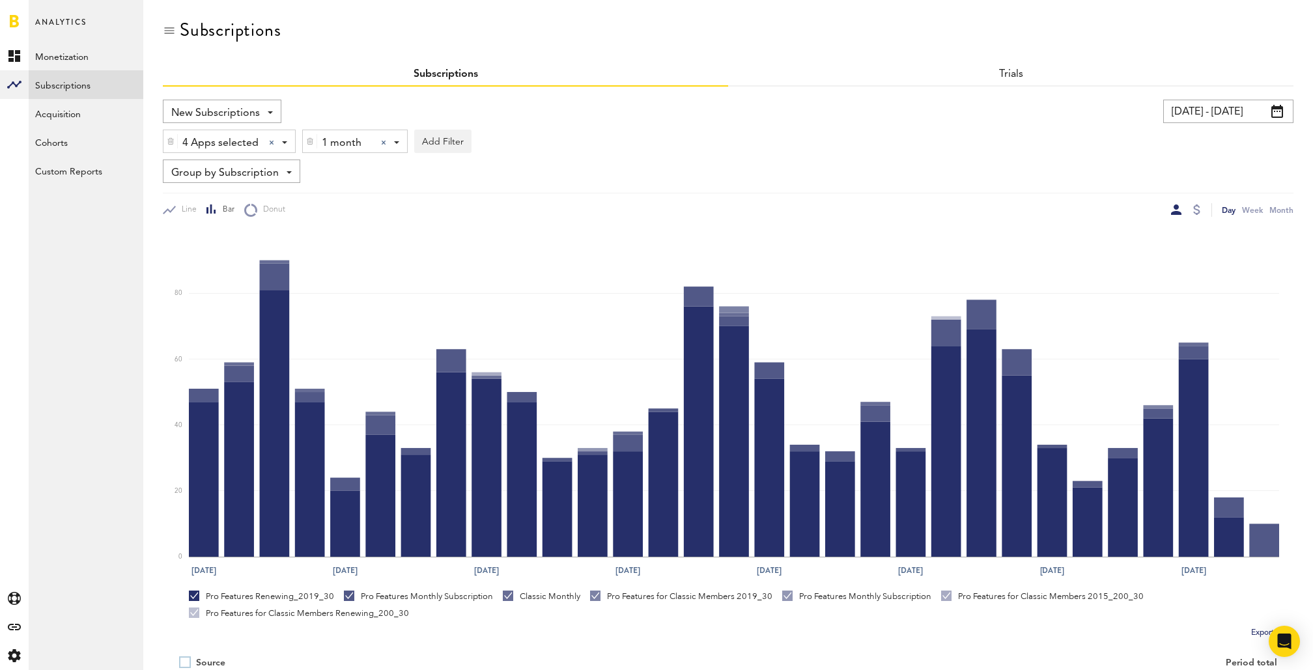
click at [382, 141] on div at bounding box center [383, 142] width 5 height 5
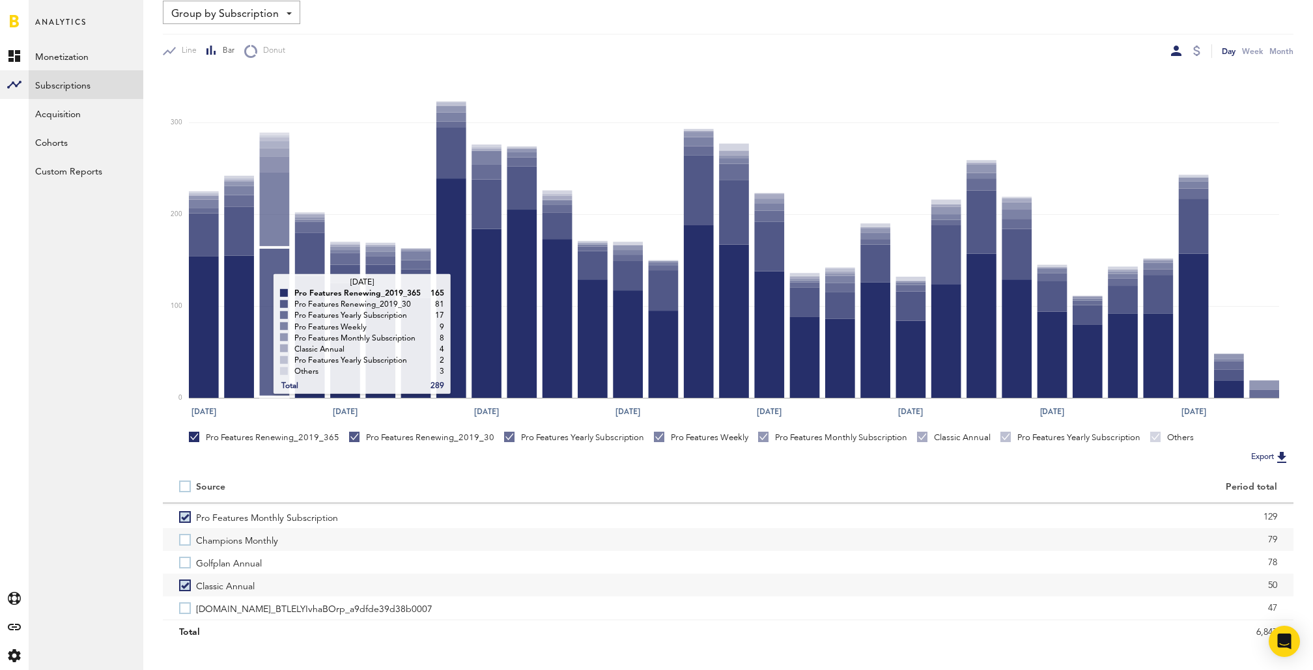
scroll to position [177, 0]
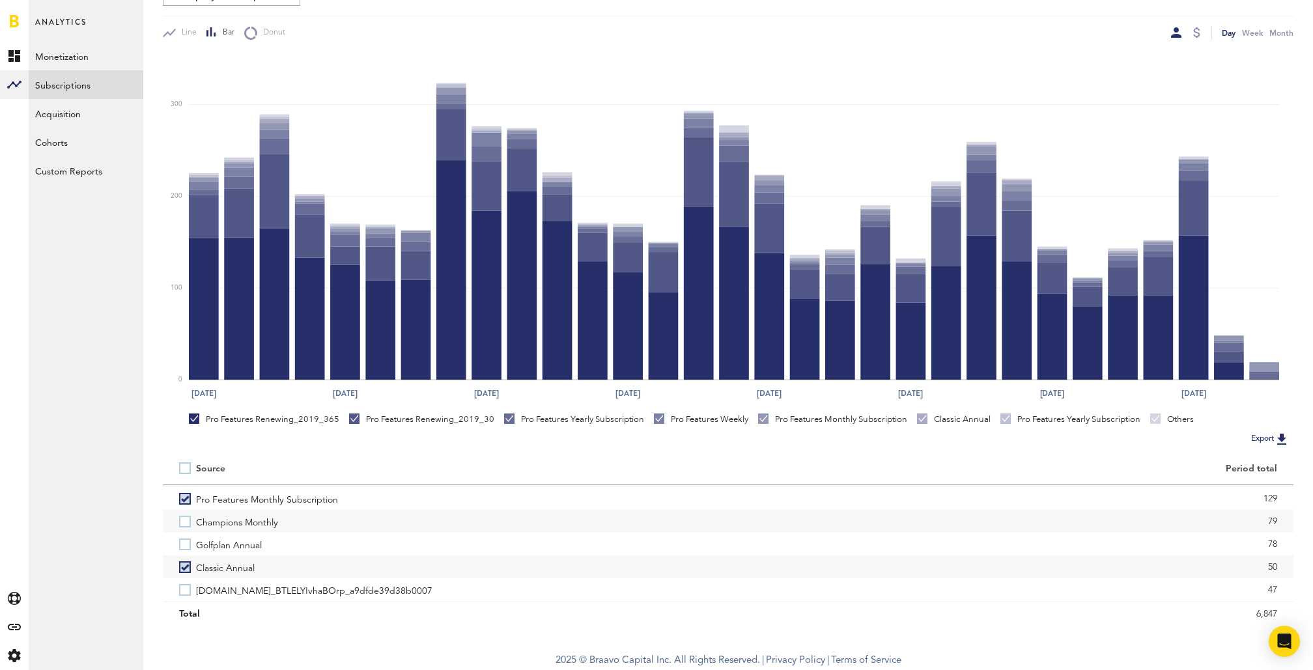
click at [184, 468] on label at bounding box center [187, 468] width 17 height 0
checkbox input "true"
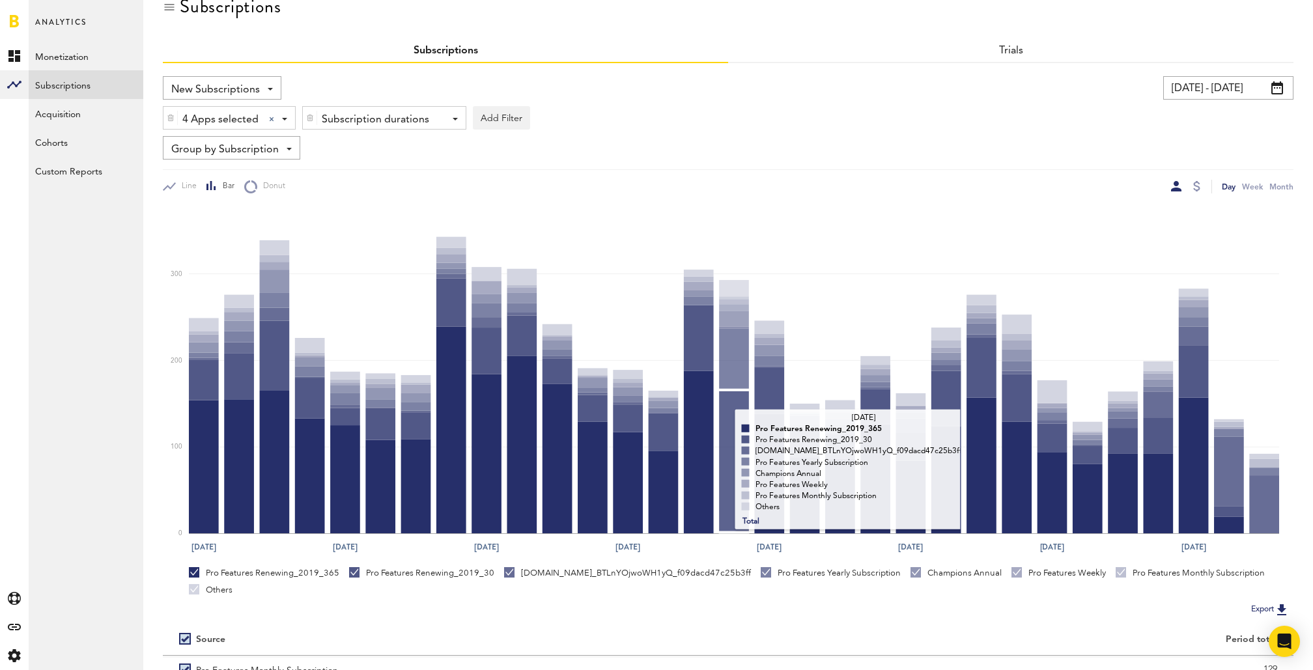
scroll to position [0, 0]
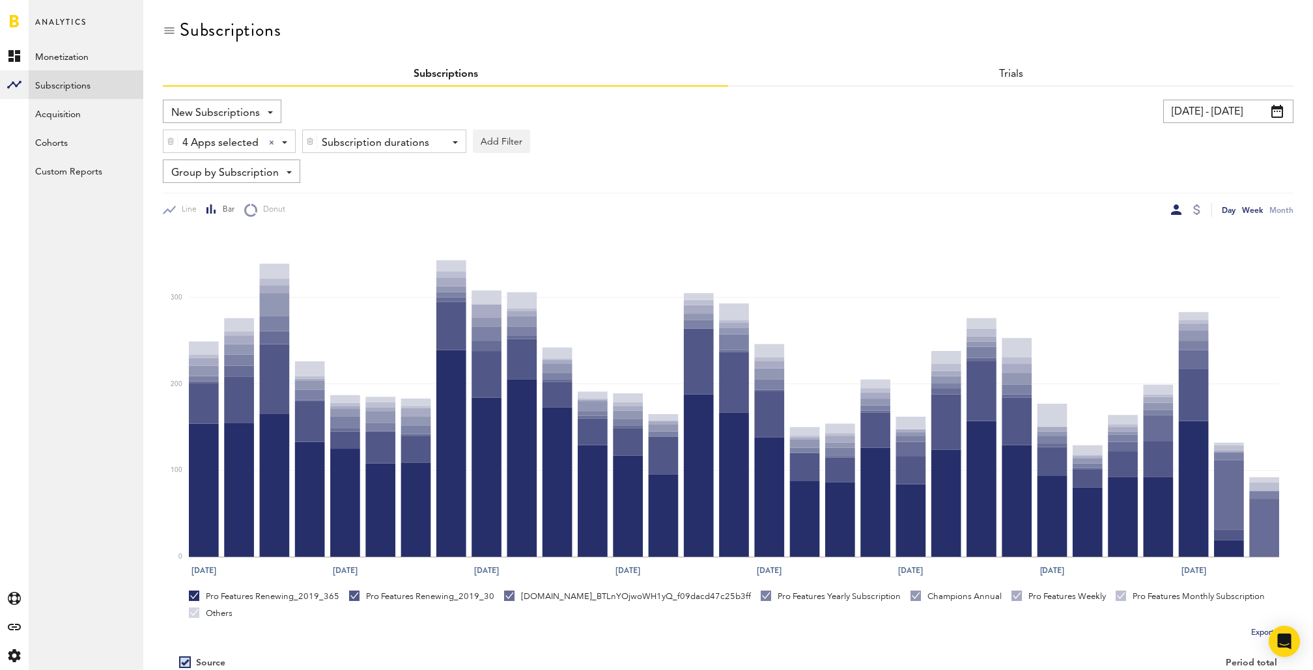
click at [1246, 208] on div "Week" at bounding box center [1252, 210] width 21 height 14
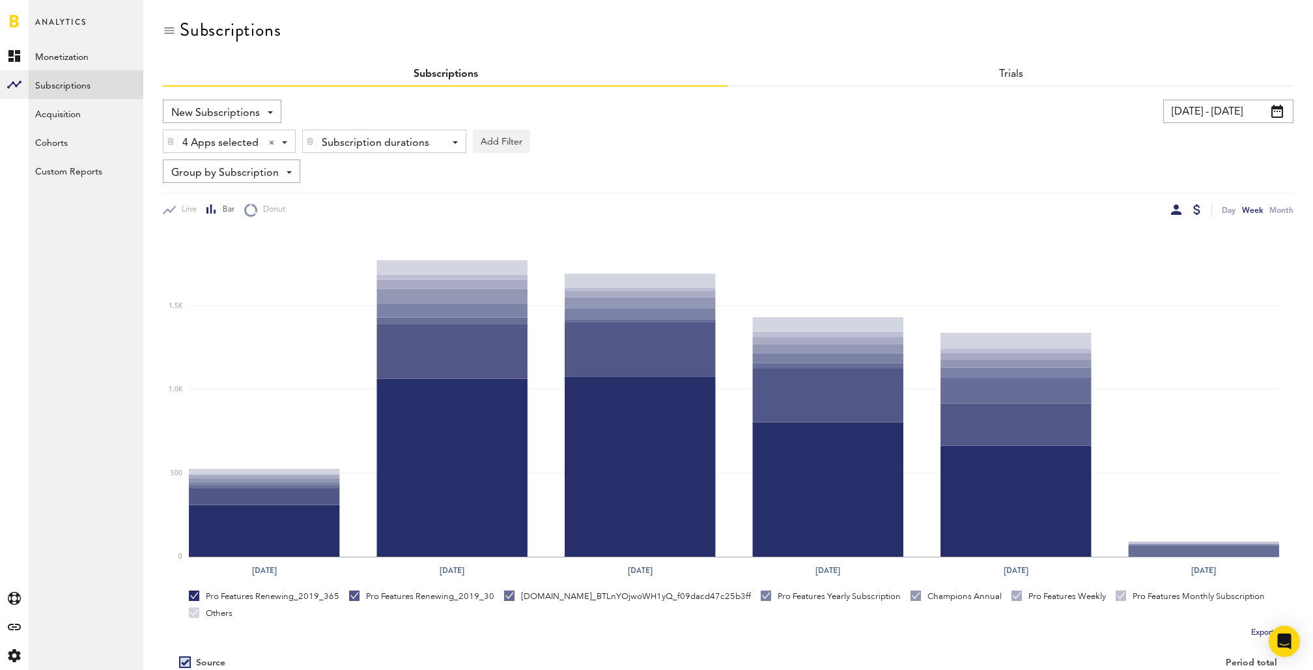
click at [1197, 209] on div at bounding box center [1196, 210] width 7 height 10
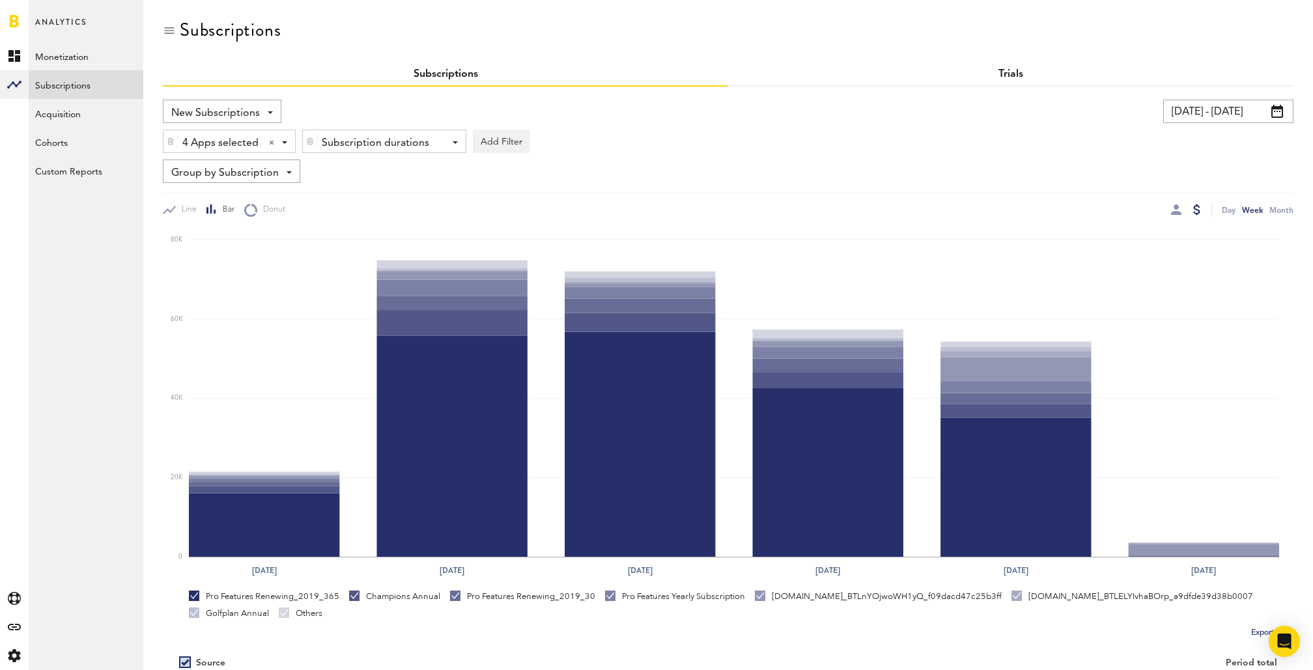
click at [1009, 75] on link "Trials" at bounding box center [1011, 74] width 25 height 10
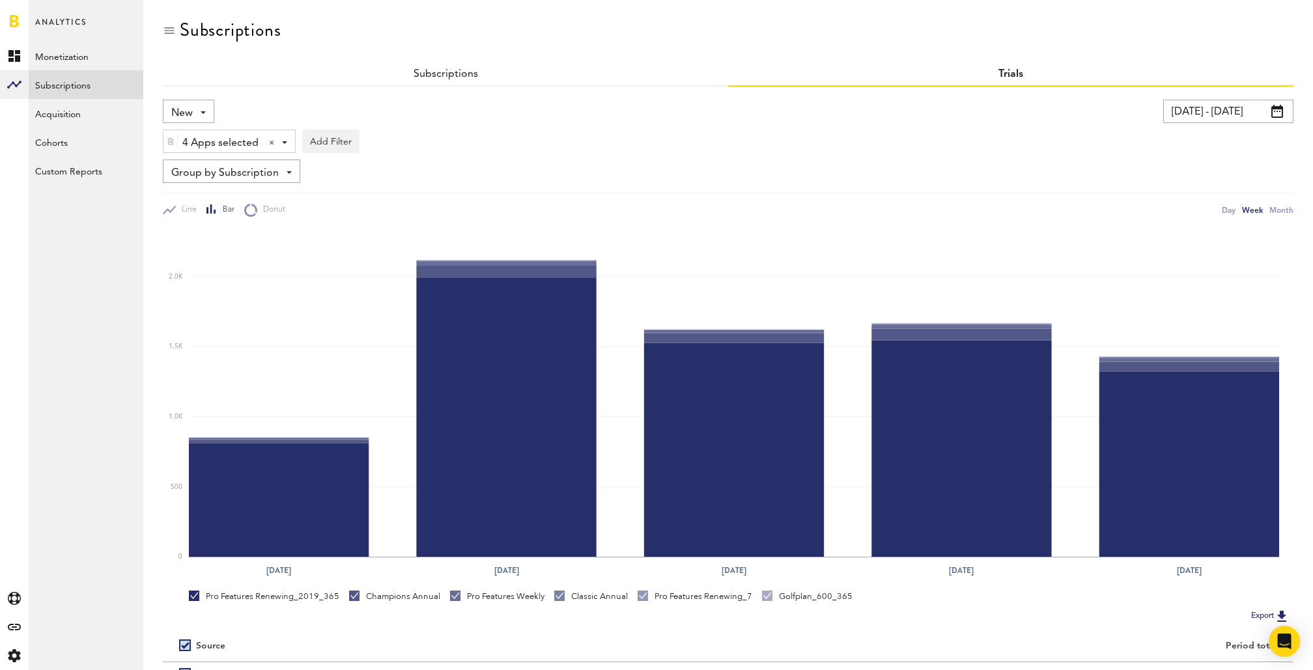
click at [203, 113] on span at bounding box center [203, 112] width 5 height 3
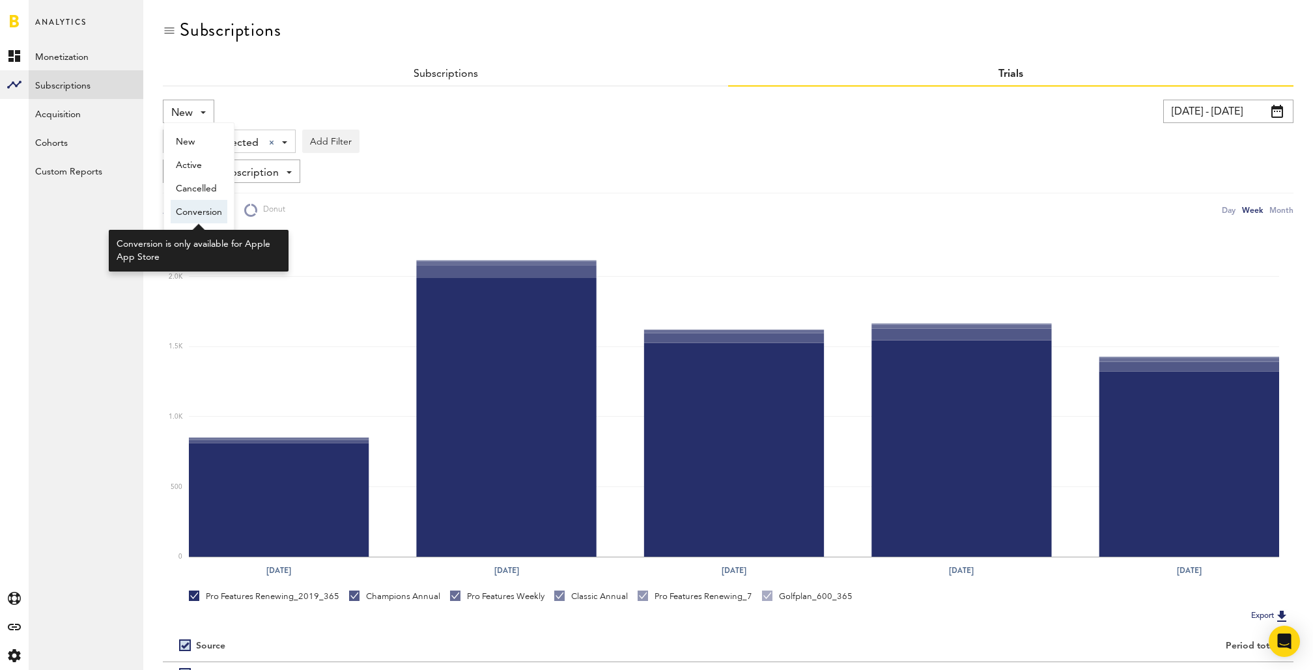
click at [197, 211] on span "Conversion" at bounding box center [199, 212] width 46 height 22
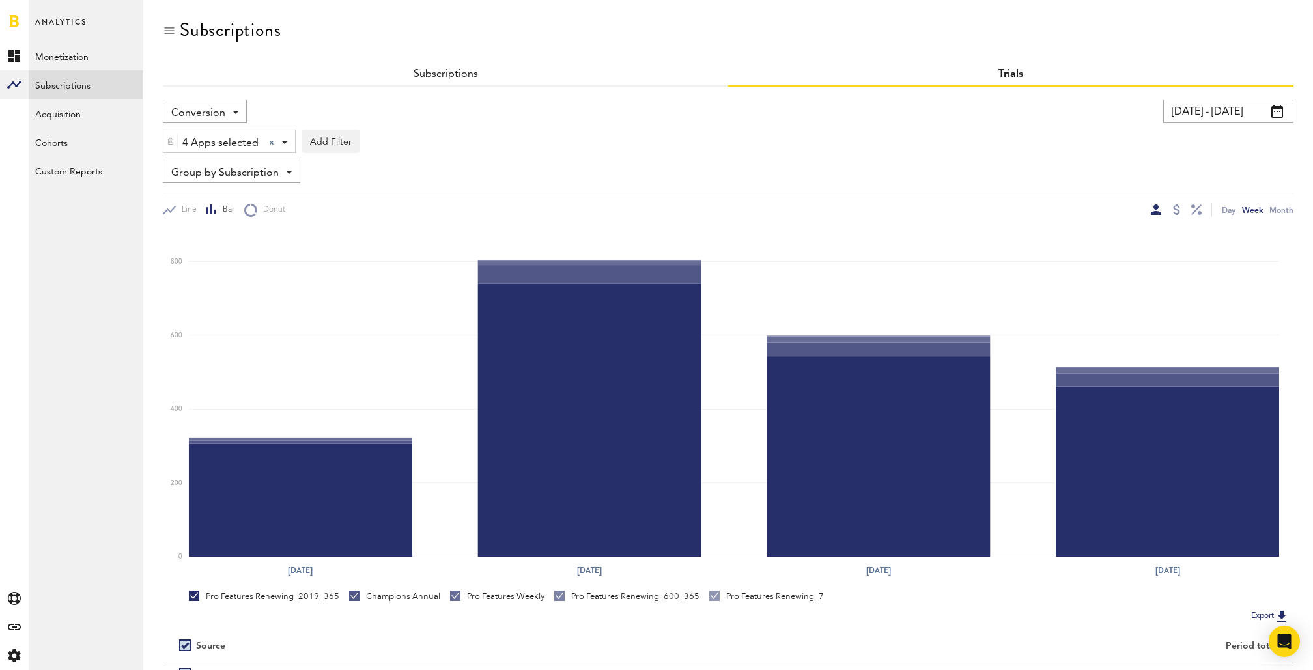
click at [233, 111] on span at bounding box center [235, 112] width 5 height 3
click at [218, 141] on span "New" at bounding box center [205, 142] width 58 height 22
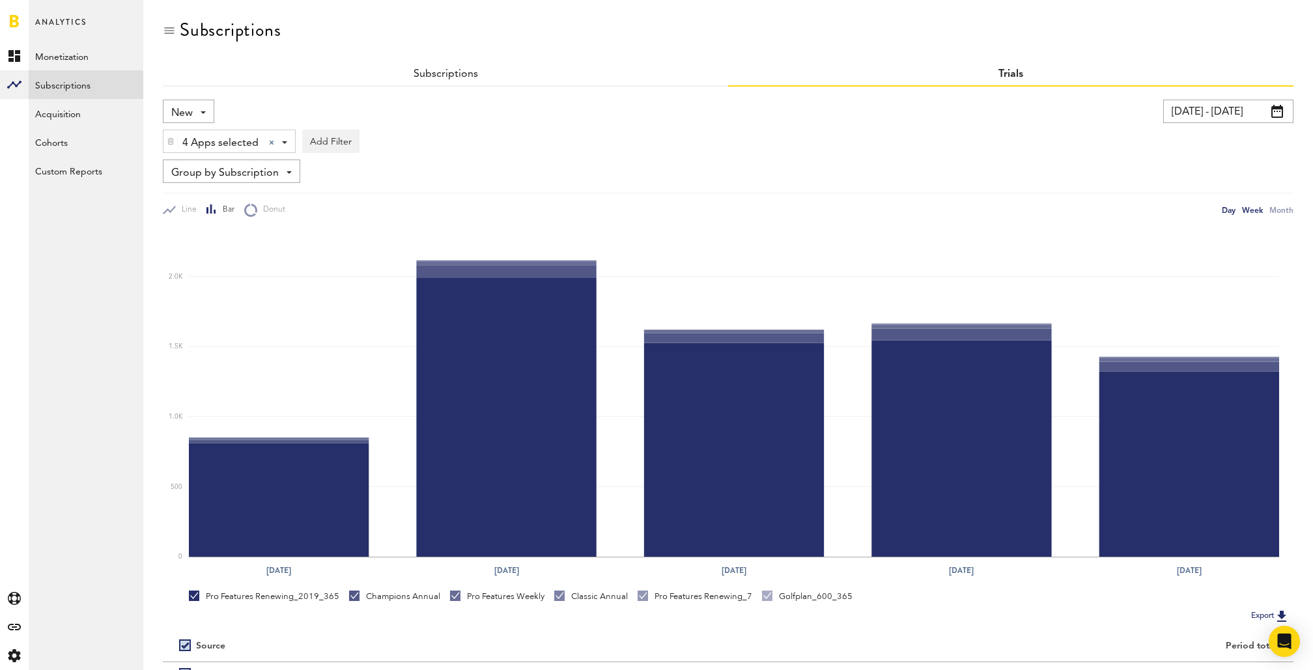
click at [1226, 208] on div "Day" at bounding box center [1229, 210] width 14 height 14
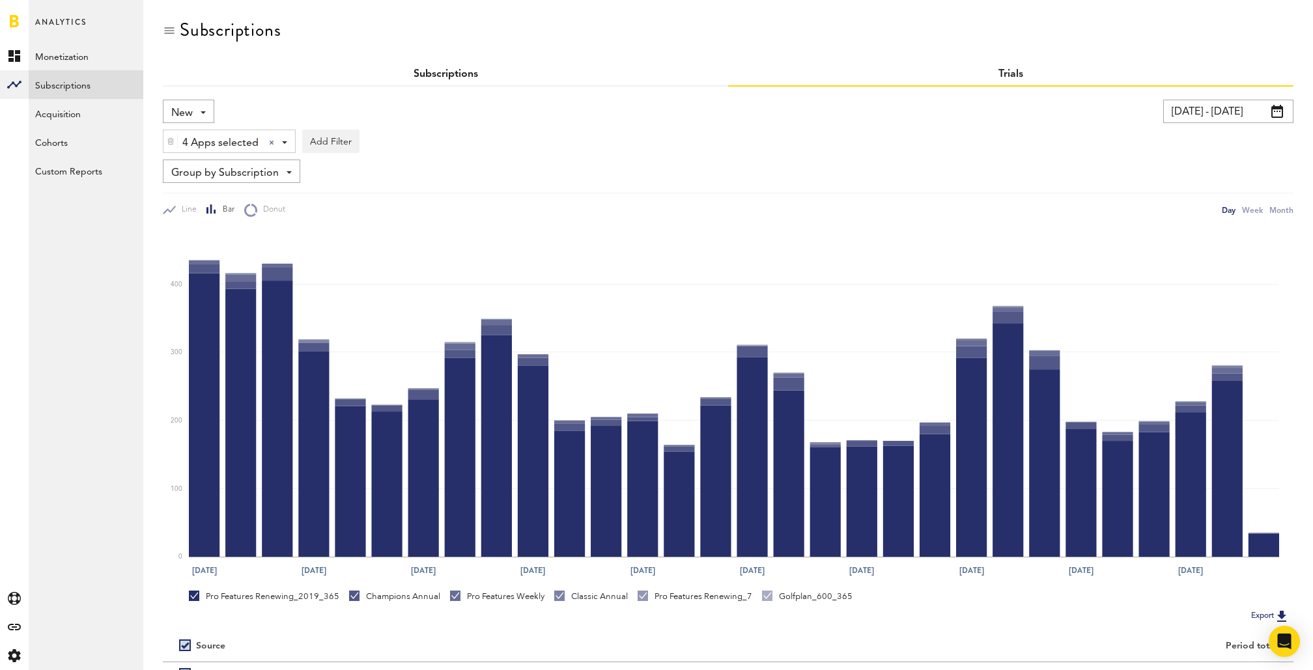
click at [470, 72] on link "Subscriptions" at bounding box center [446, 74] width 64 height 10
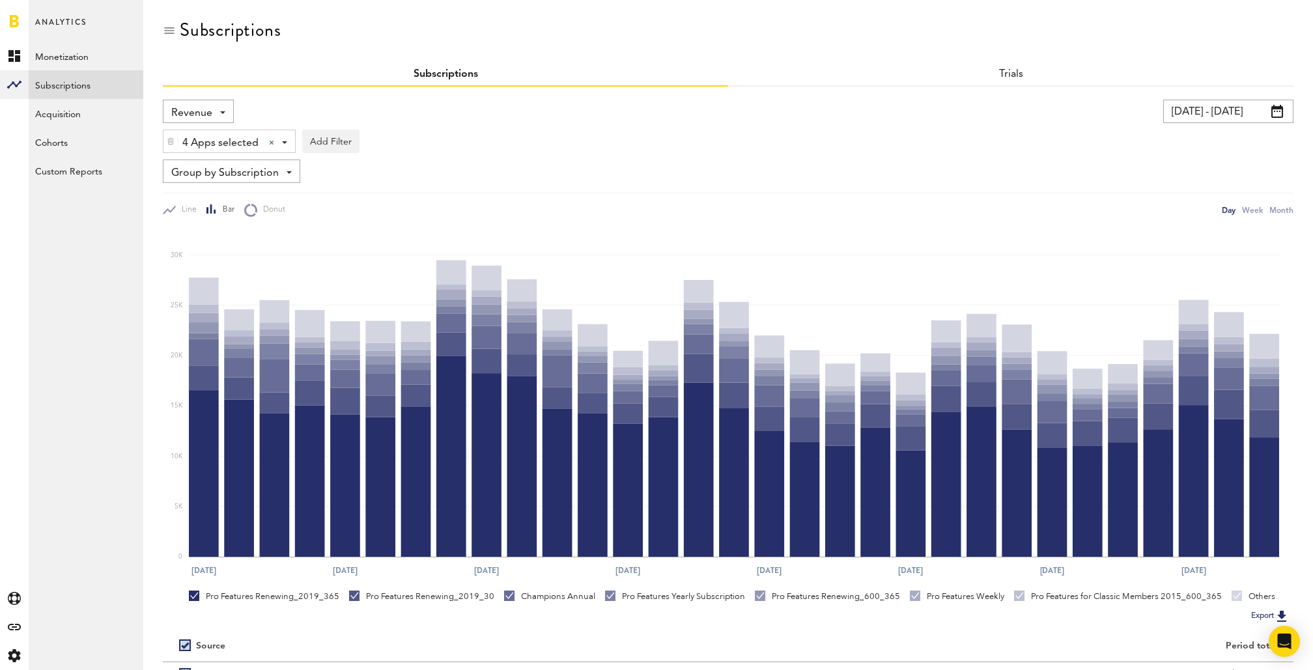
click at [204, 110] on span "Revenue" at bounding box center [191, 113] width 41 height 22
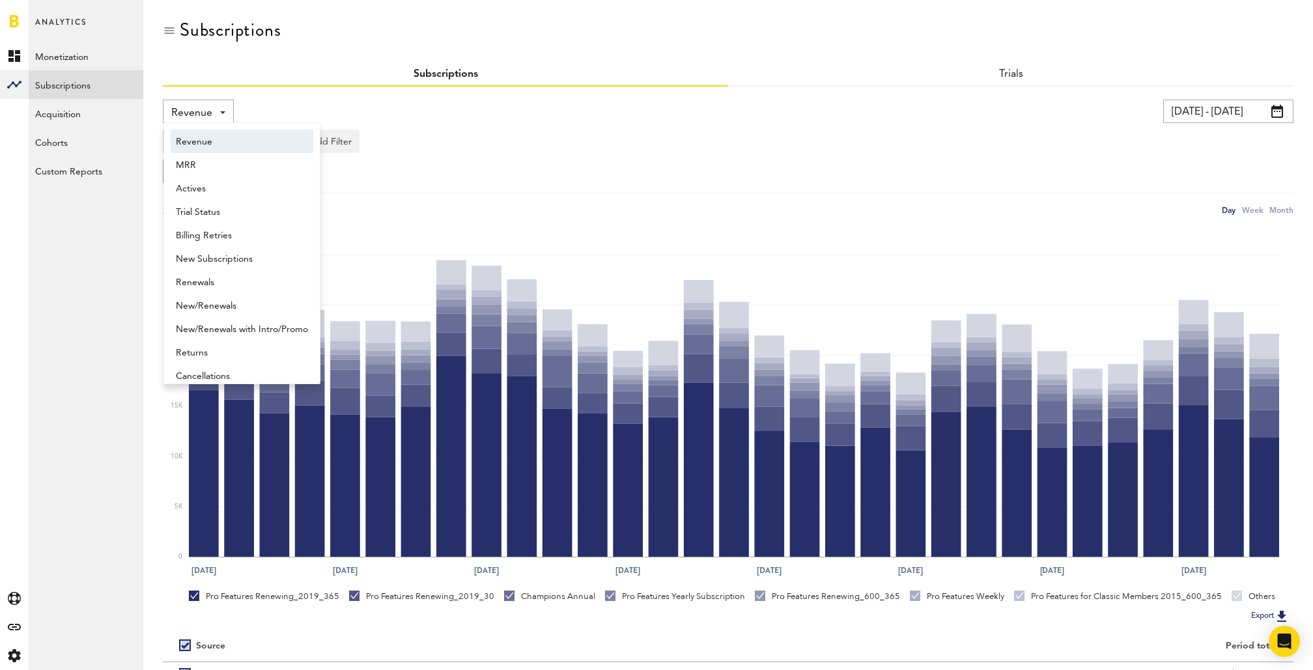
scroll to position [7, 0]
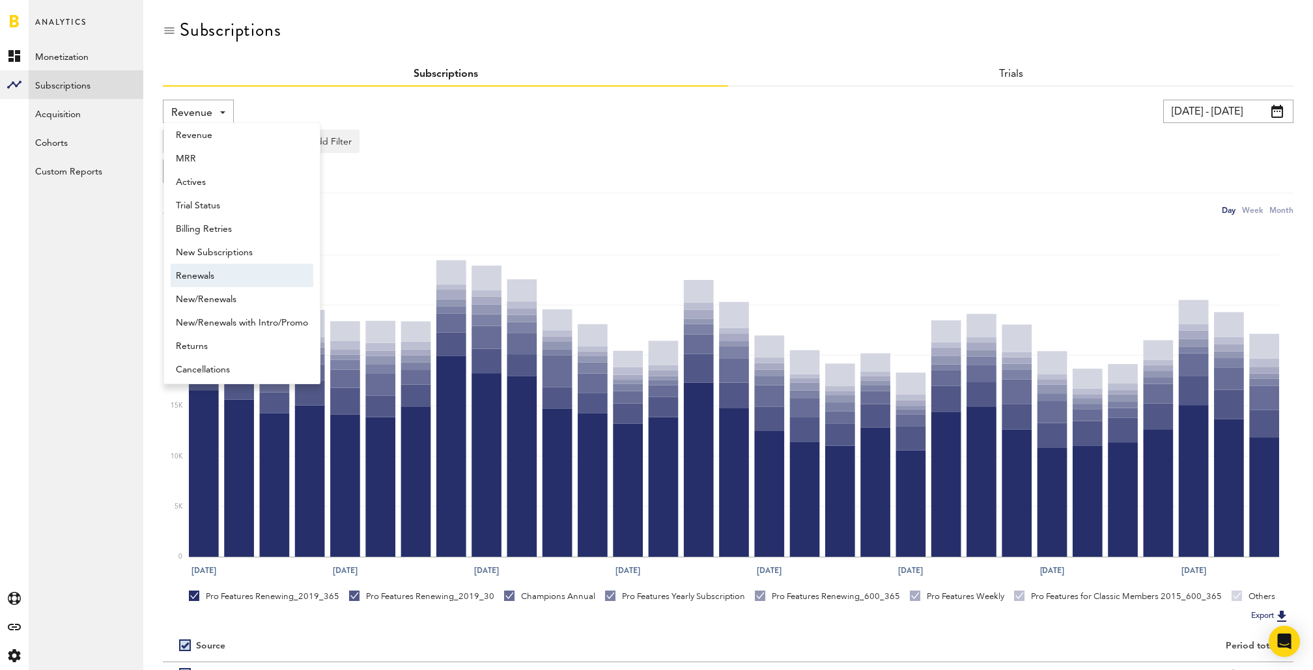
click at [223, 272] on span "Renewals" at bounding box center [242, 276] width 132 height 22
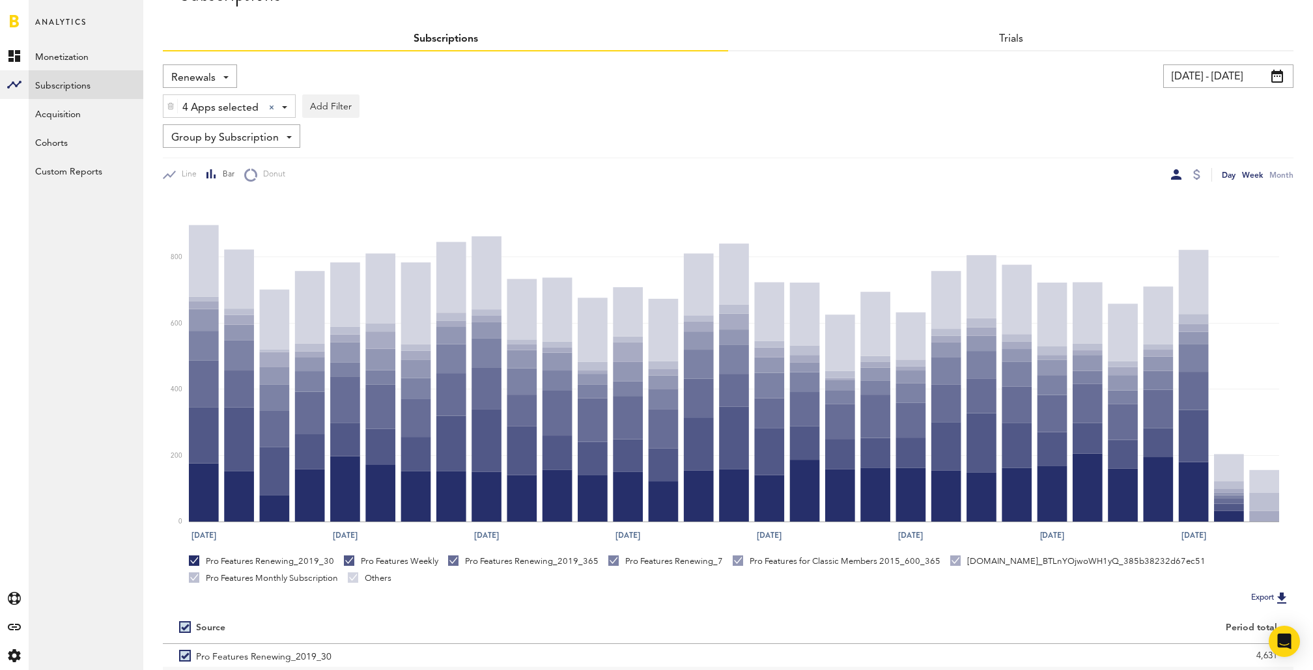
click at [1254, 175] on div "Week" at bounding box center [1252, 175] width 21 height 14
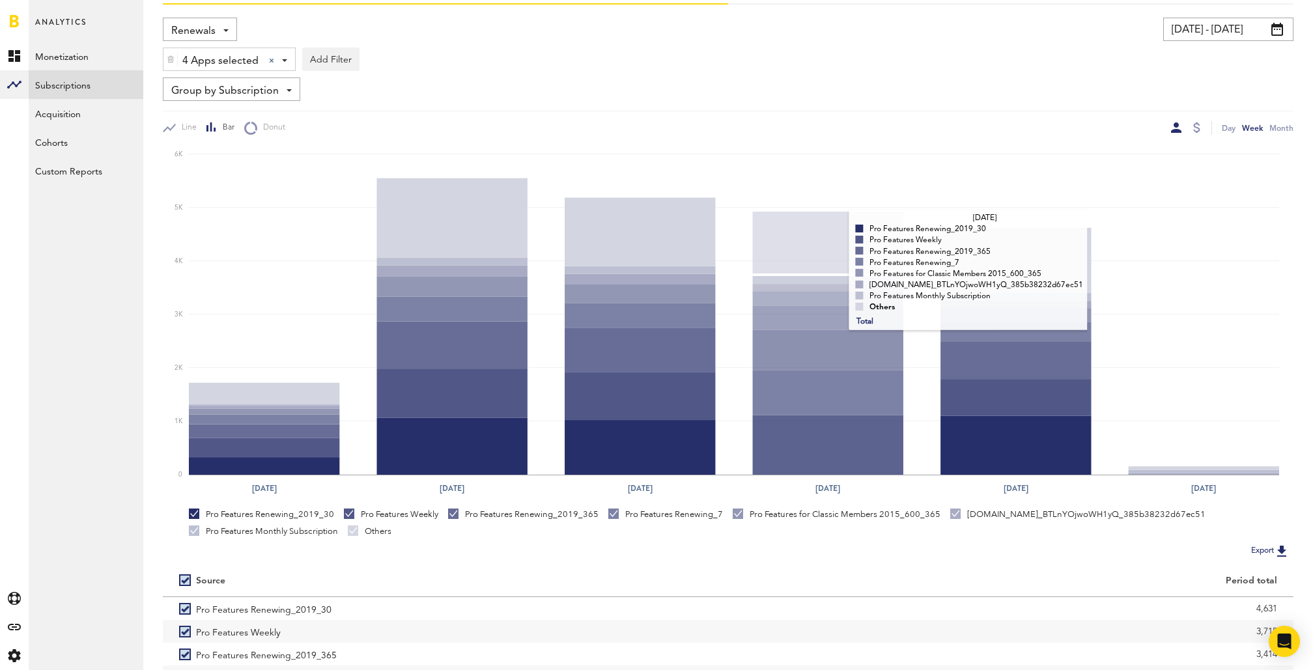
scroll to position [194, 0]
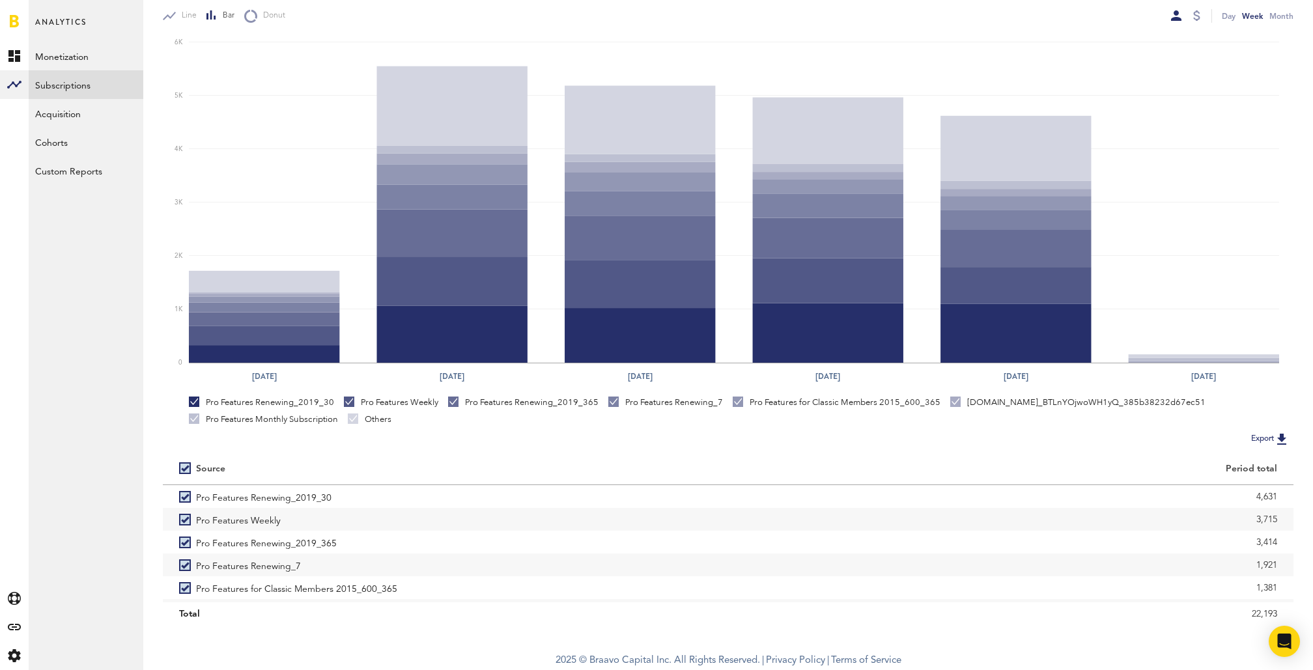
click at [184, 468] on label at bounding box center [187, 468] width 17 height 0
checkbox input "false"
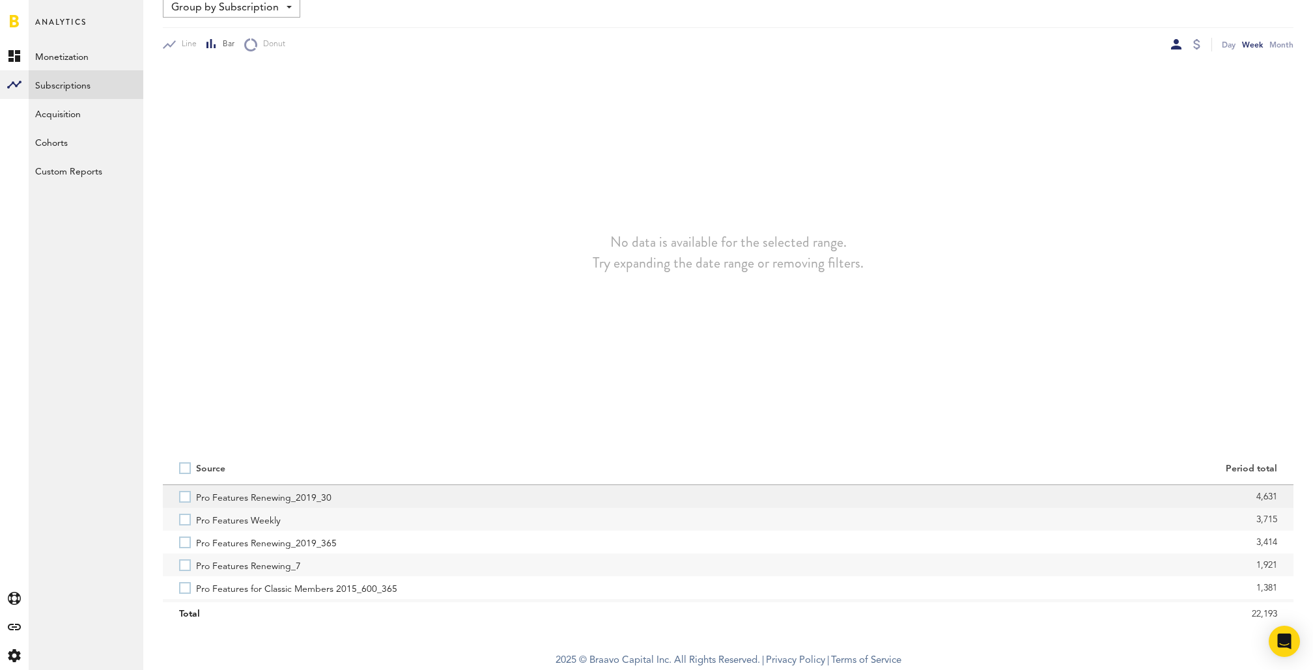
click at [184, 490] on label "Pro Features Renewing_2019_30" at bounding box center [445, 496] width 533 height 23
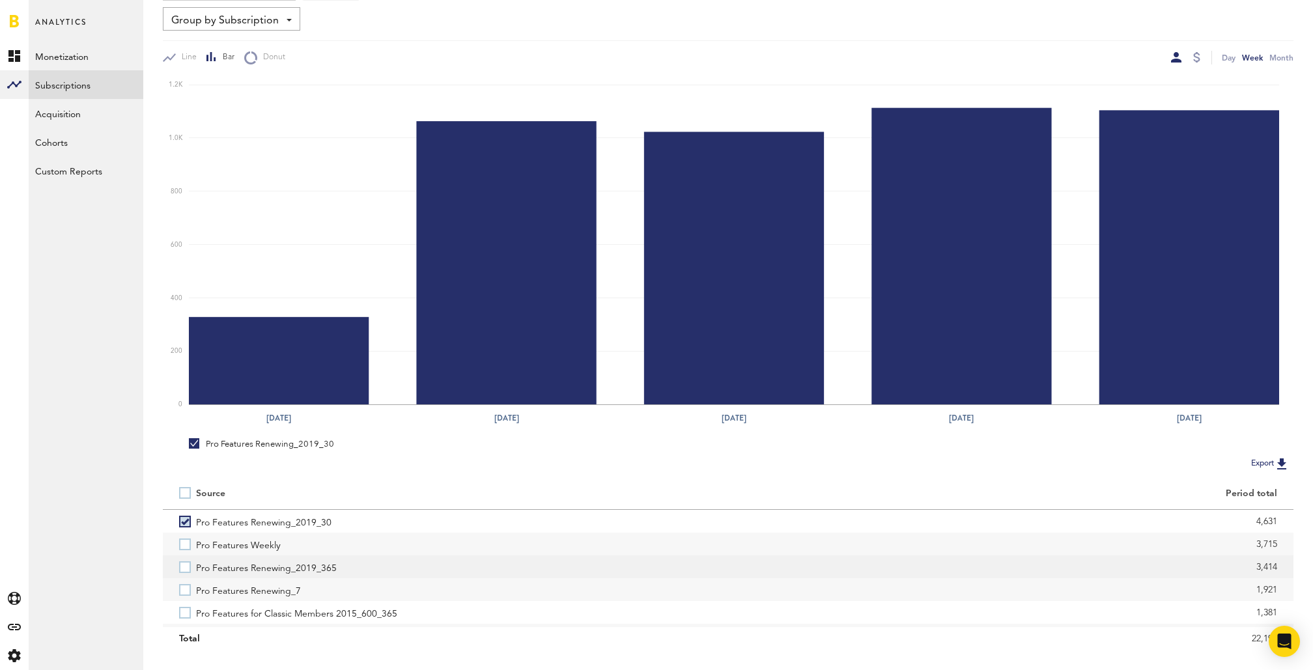
click at [187, 567] on label "Pro Features Renewing_2019_365" at bounding box center [445, 567] width 533 height 23
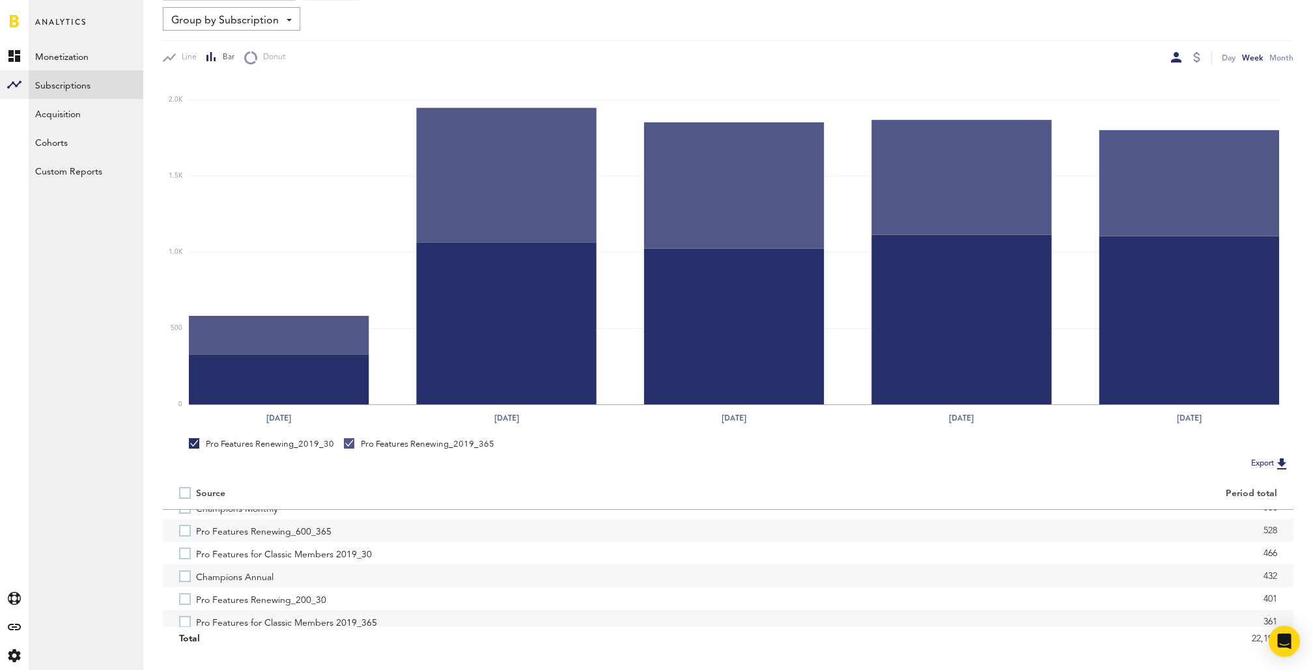
scroll to position [217, 0]
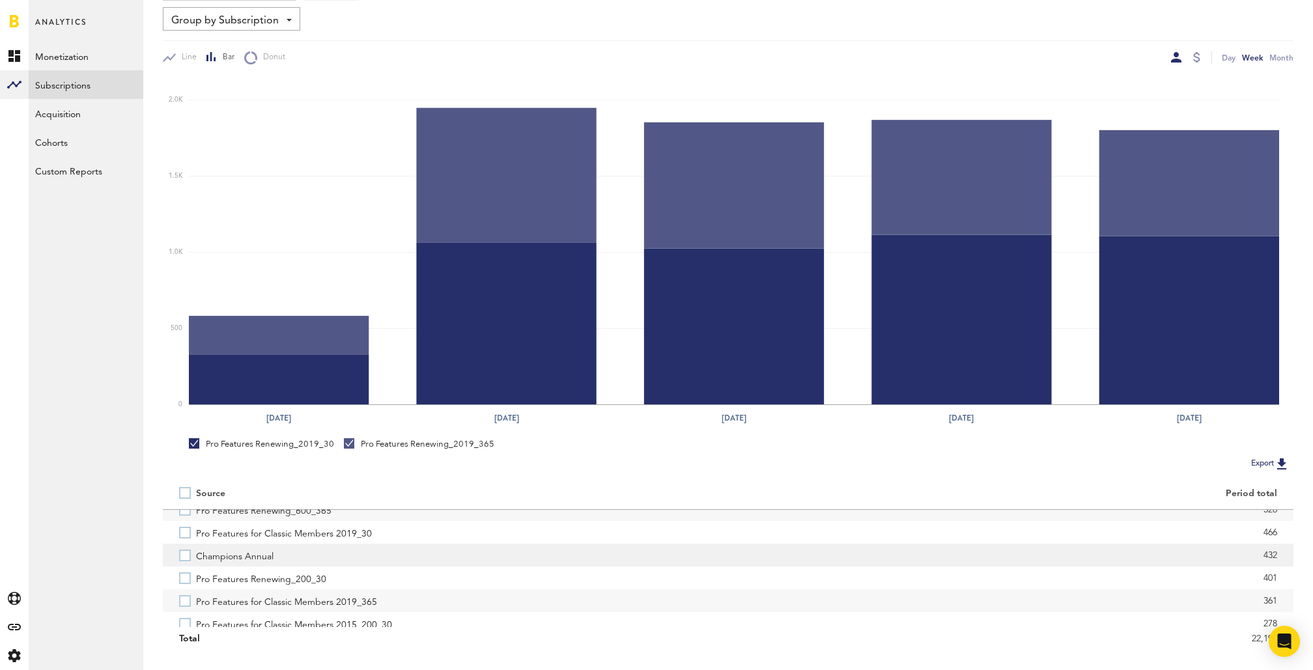
click at [187, 556] on label "Champions Annual" at bounding box center [445, 555] width 533 height 23
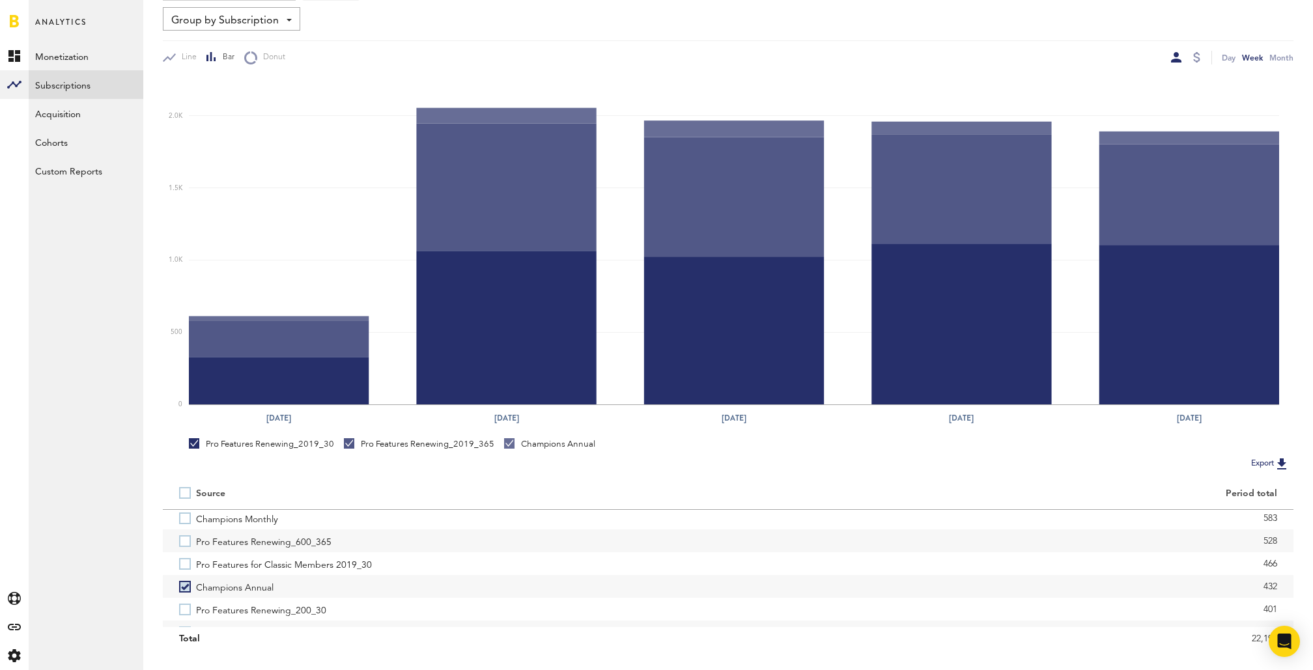
scroll to position [184, 0]
click at [186, 541] on label "Pro Features Renewing_600_365" at bounding box center [445, 542] width 533 height 23
